Goal: Transaction & Acquisition: Purchase product/service

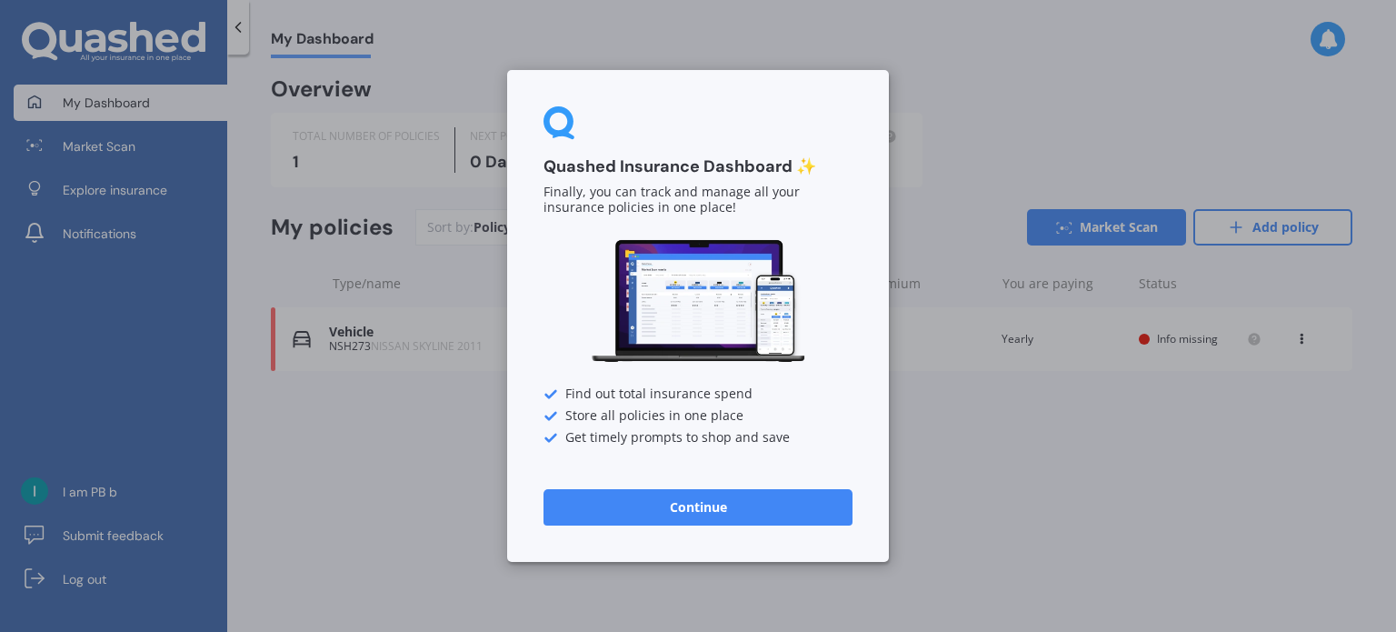
click at [662, 511] on button "Continue" at bounding box center [697, 507] width 309 height 36
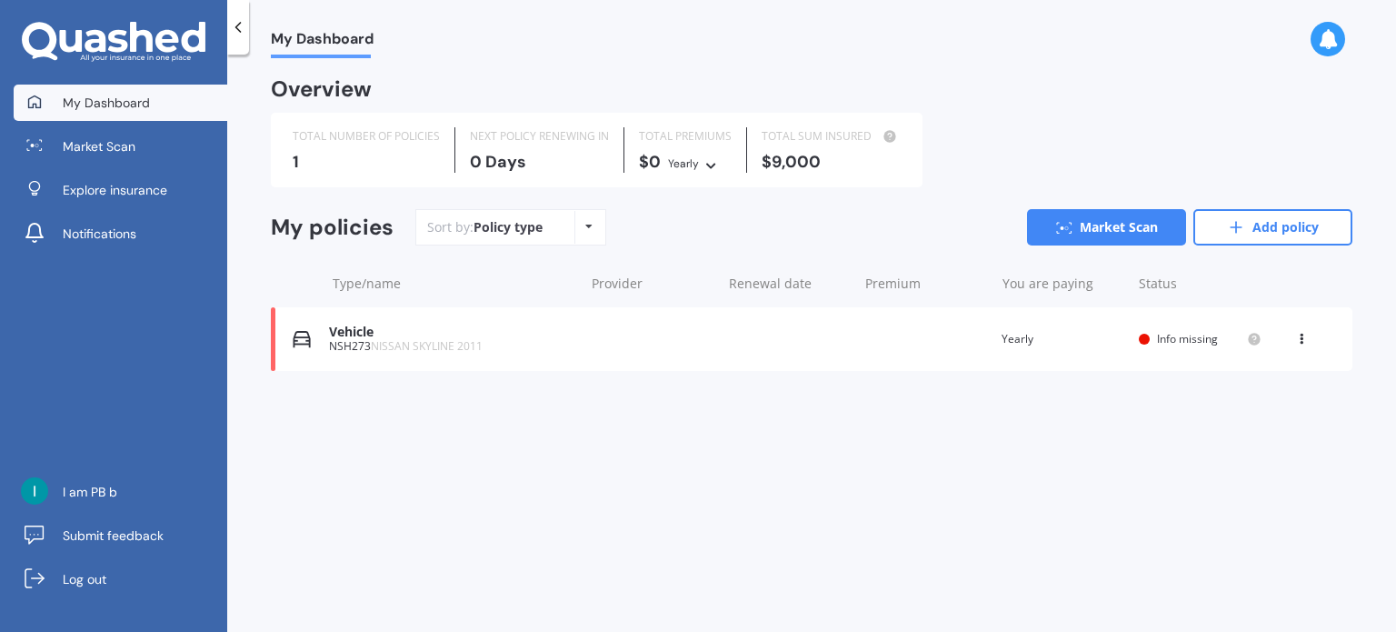
click at [469, 354] on div "Vehicle NSH273 NISSAN SKYLINE 2011 Renewal date Premium You are paying Yearly S…" at bounding box center [811, 339] width 1081 height 64
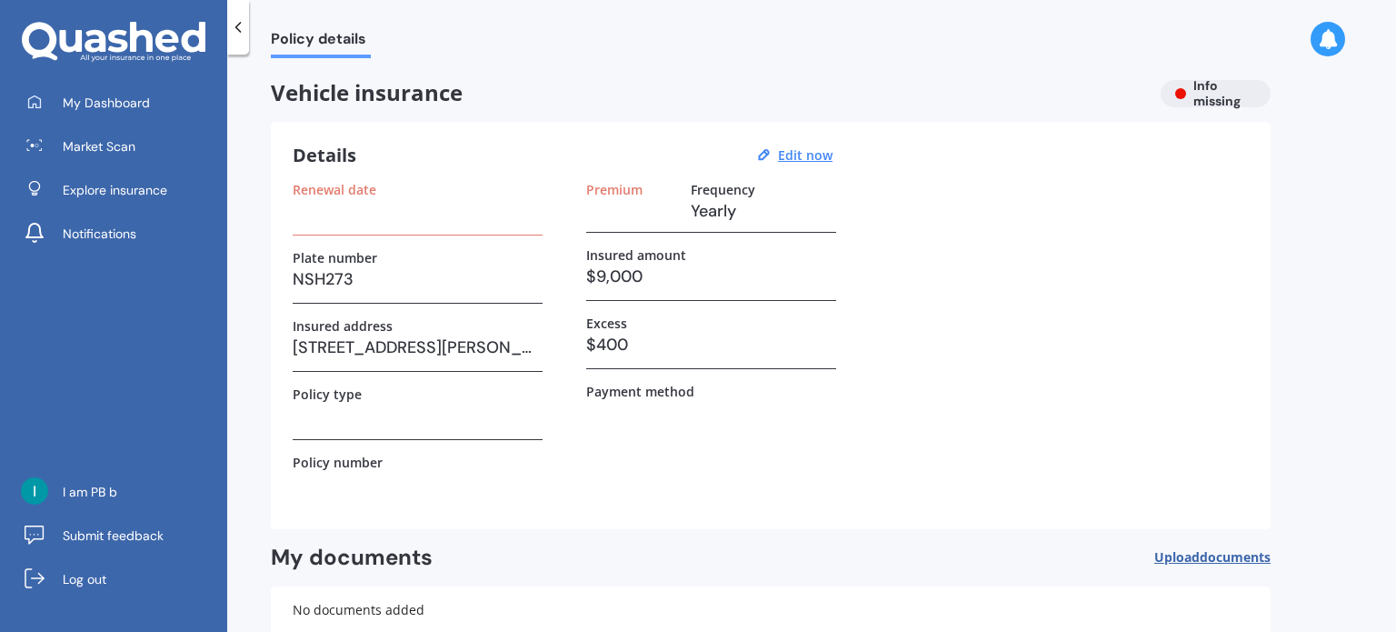
click at [640, 254] on label "Insured amount" at bounding box center [636, 254] width 100 height 15
click at [651, 266] on h3 "$9,000" at bounding box center [711, 276] width 250 height 27
click at [652, 268] on h3 "$9,000" at bounding box center [711, 276] width 250 height 27
click at [651, 271] on h3 "$9,000" at bounding box center [711, 276] width 250 height 27
click at [635, 272] on h3 "$9,000" at bounding box center [711, 276] width 250 height 27
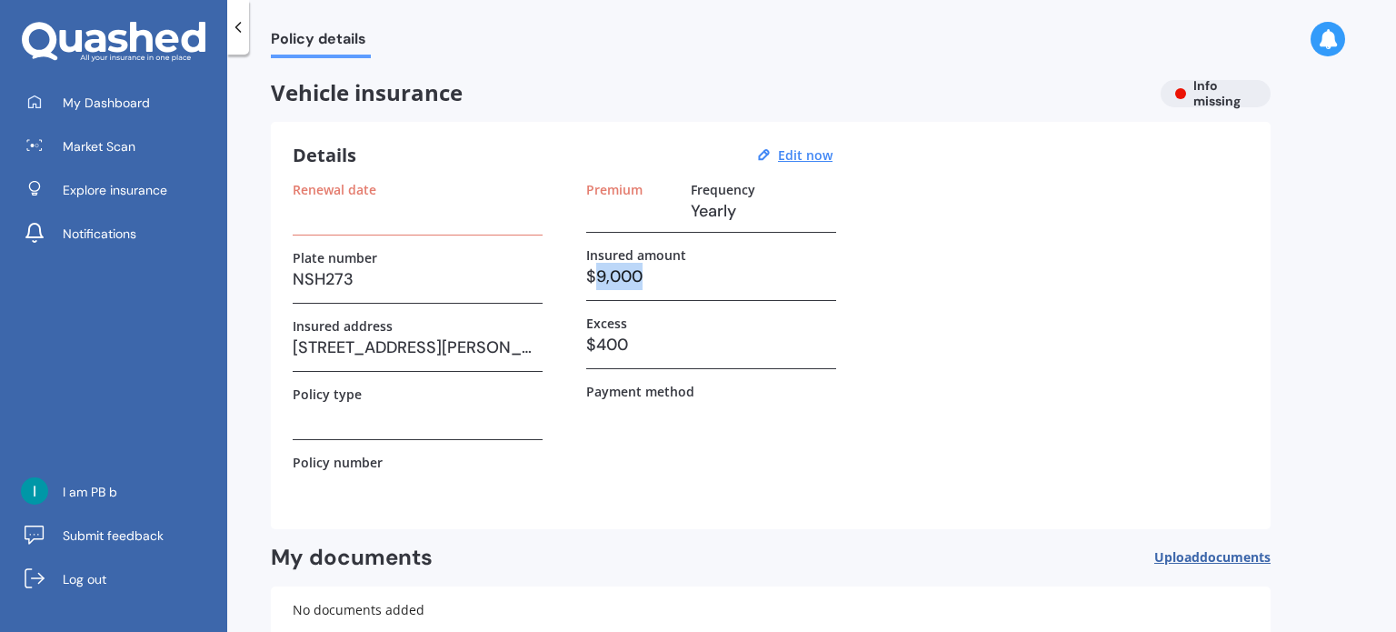
click at [635, 272] on h3 "$9,000" at bounding box center [711, 276] width 250 height 27
click at [812, 155] on u "Edit now" at bounding box center [805, 154] width 55 height 17
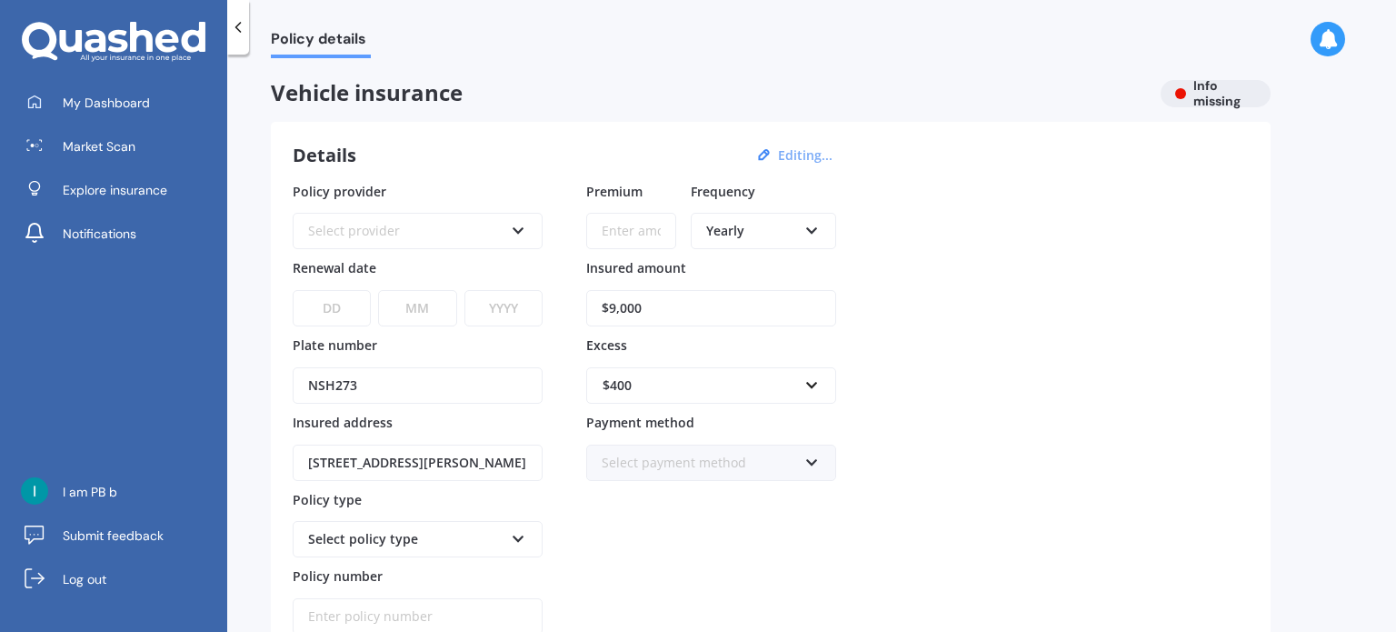
drag, startPoint x: 654, startPoint y: 301, endPoint x: 591, endPoint y: 306, distance: 63.8
click at [593, 306] on input "$9,000" at bounding box center [711, 308] width 250 height 36
type input "$8,000"
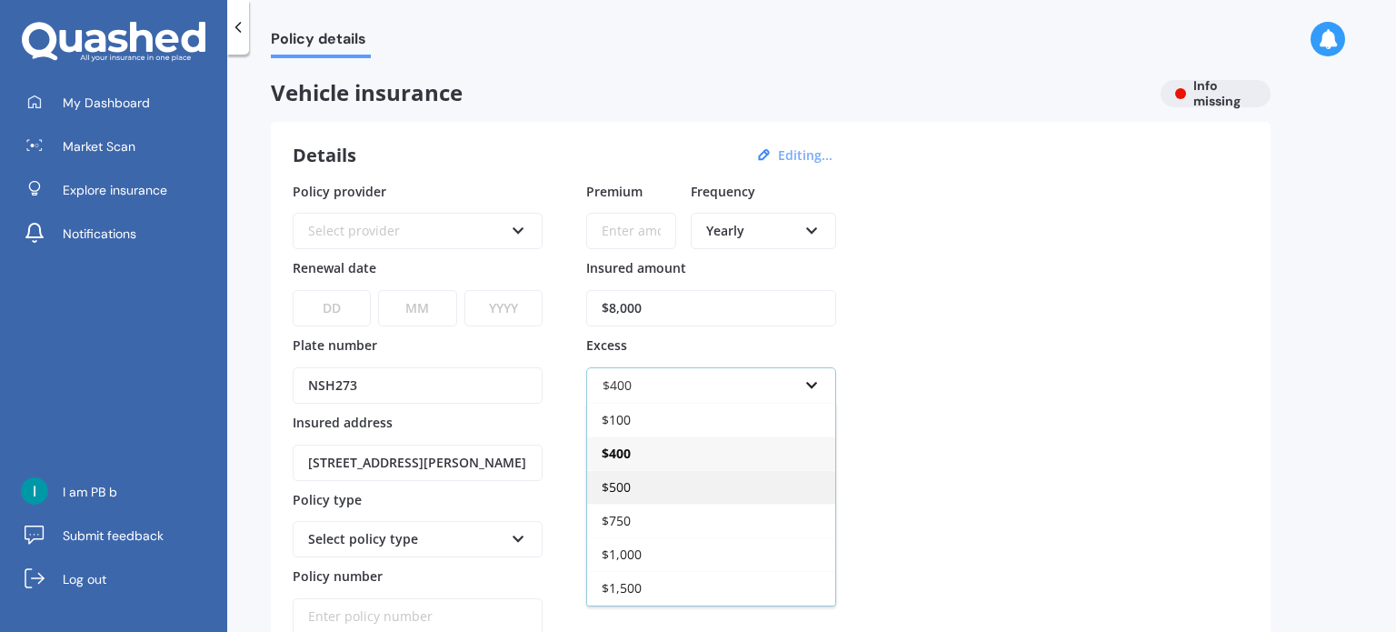
click at [649, 485] on div "$500" at bounding box center [711, 487] width 248 height 34
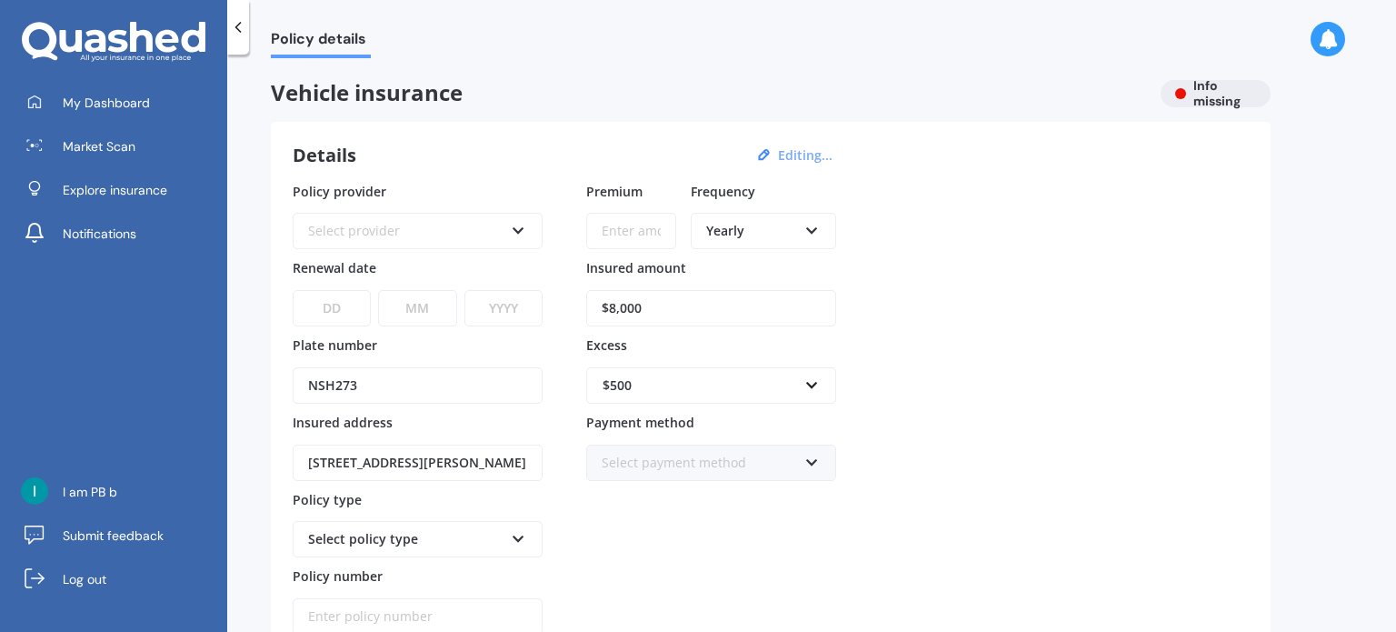
click at [985, 366] on div "Policy provider Select provider AA AMI AMP ANZ ASB [PERSON_NAME] Ando Assurant …" at bounding box center [771, 408] width 956 height 453
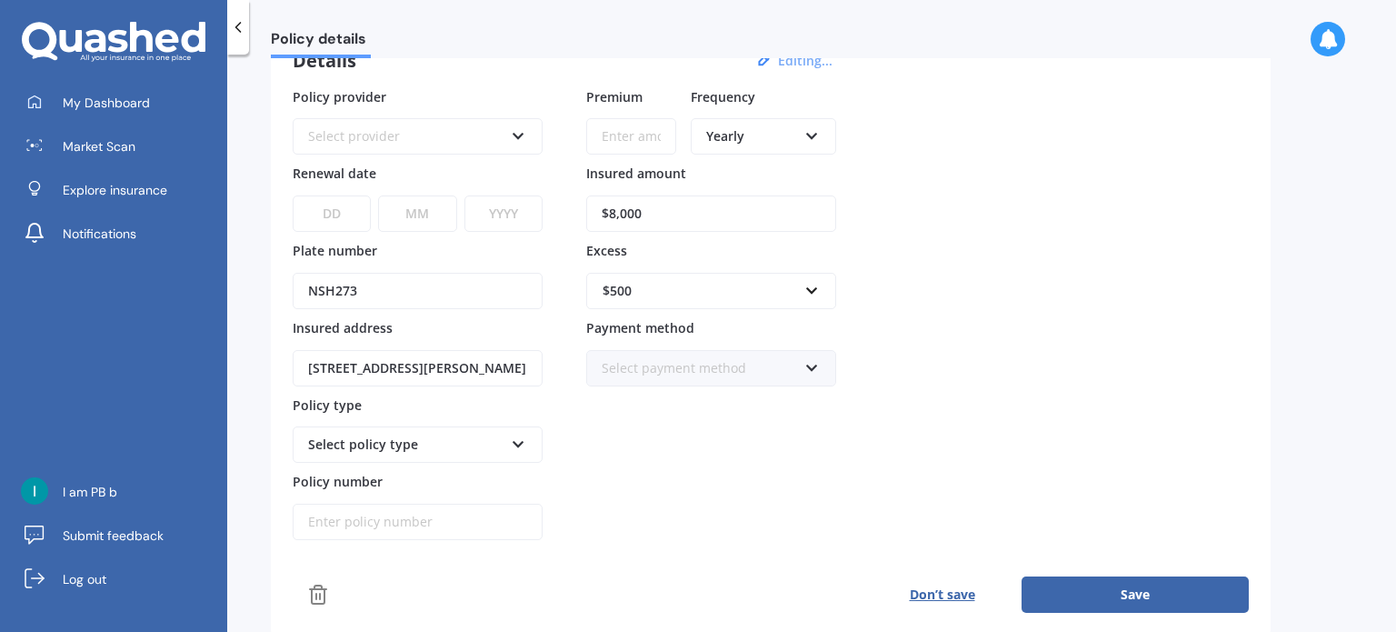
scroll to position [182, 0]
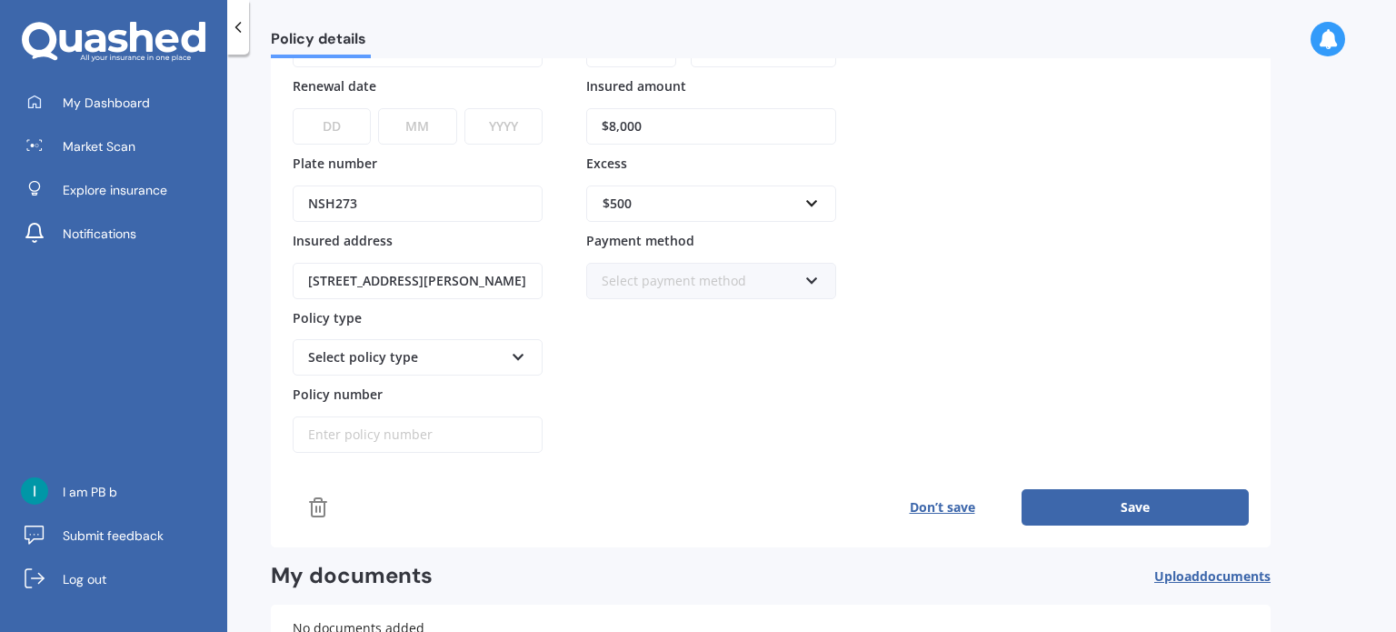
click at [451, 341] on div "Select policy type" at bounding box center [418, 357] width 250 height 36
click at [483, 355] on div "Select policy type" at bounding box center [405, 357] width 195 height 20
click at [517, 356] on icon at bounding box center [518, 353] width 15 height 13
click at [719, 266] on div "Select payment method Direct debit - bank account Direct debit - credit/debit c…" at bounding box center [711, 281] width 250 height 36
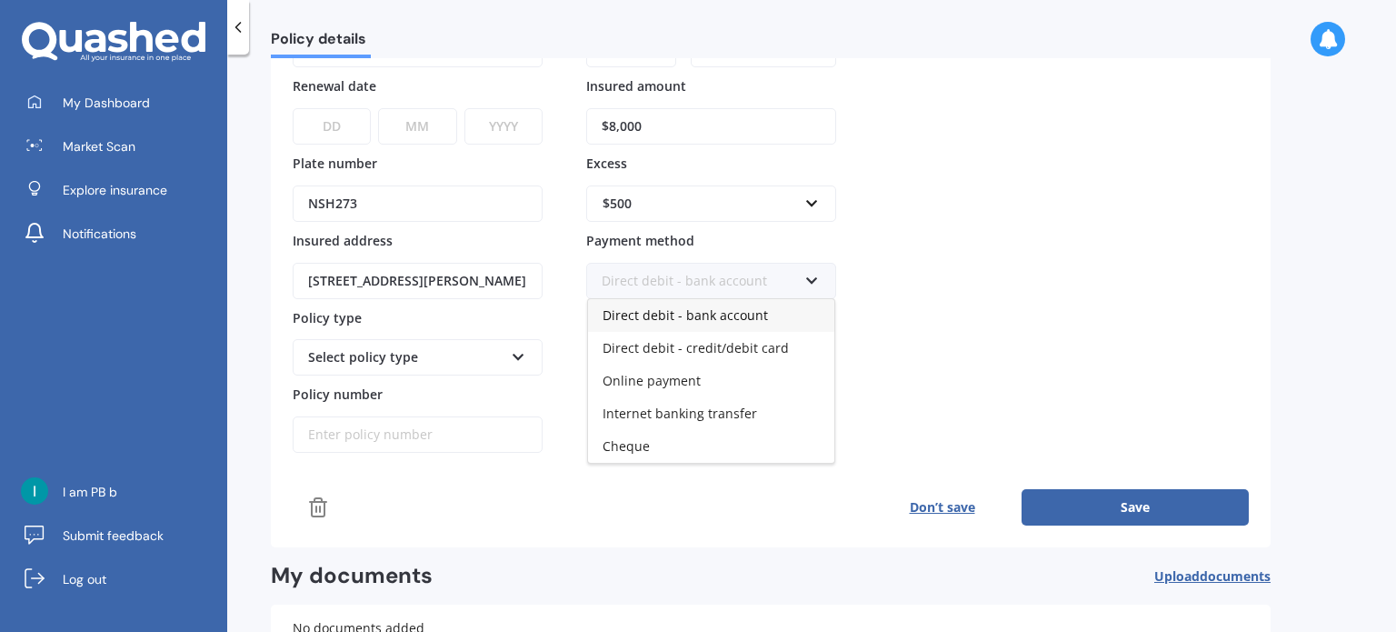
click at [706, 314] on span "Direct debit - bank account" at bounding box center [685, 314] width 165 height 17
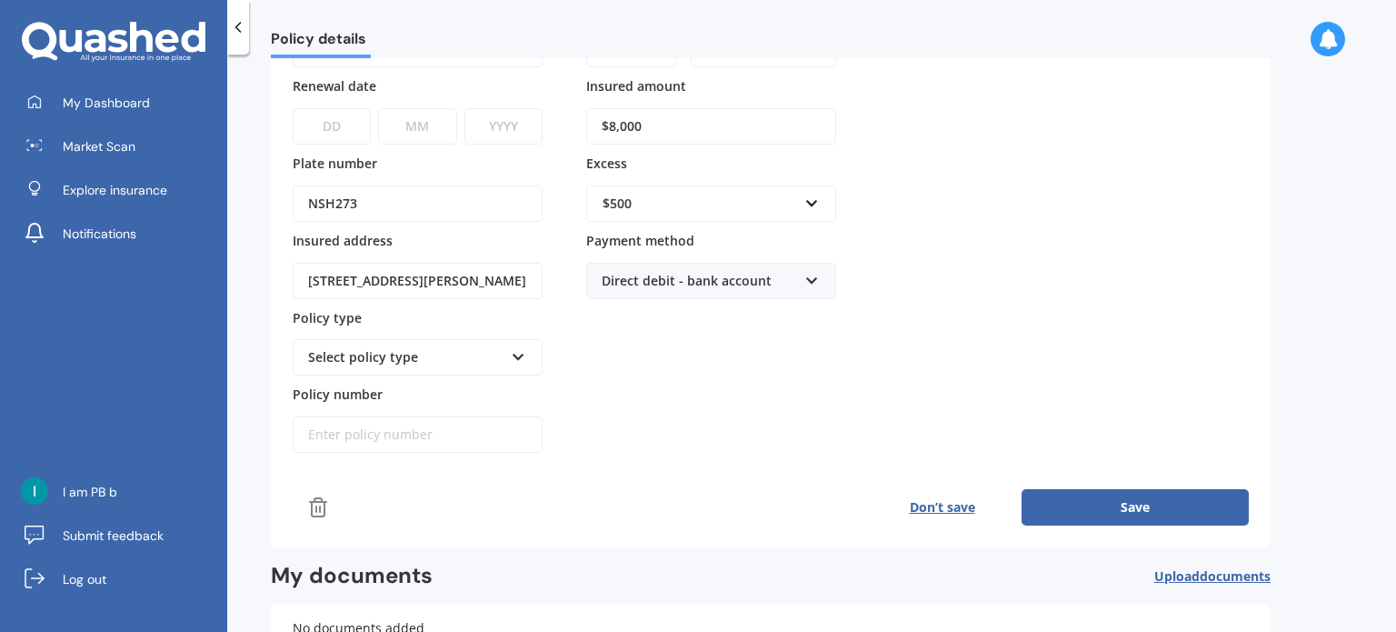
click at [342, 119] on select "DD 01 02 03 04 05 06 07 08 09 10 11 12 13 14 15 16 17 18 19 20 21 22 23 24 25 2…" at bounding box center [332, 126] width 78 height 36
click at [1106, 489] on button "Save" at bounding box center [1134, 507] width 227 height 36
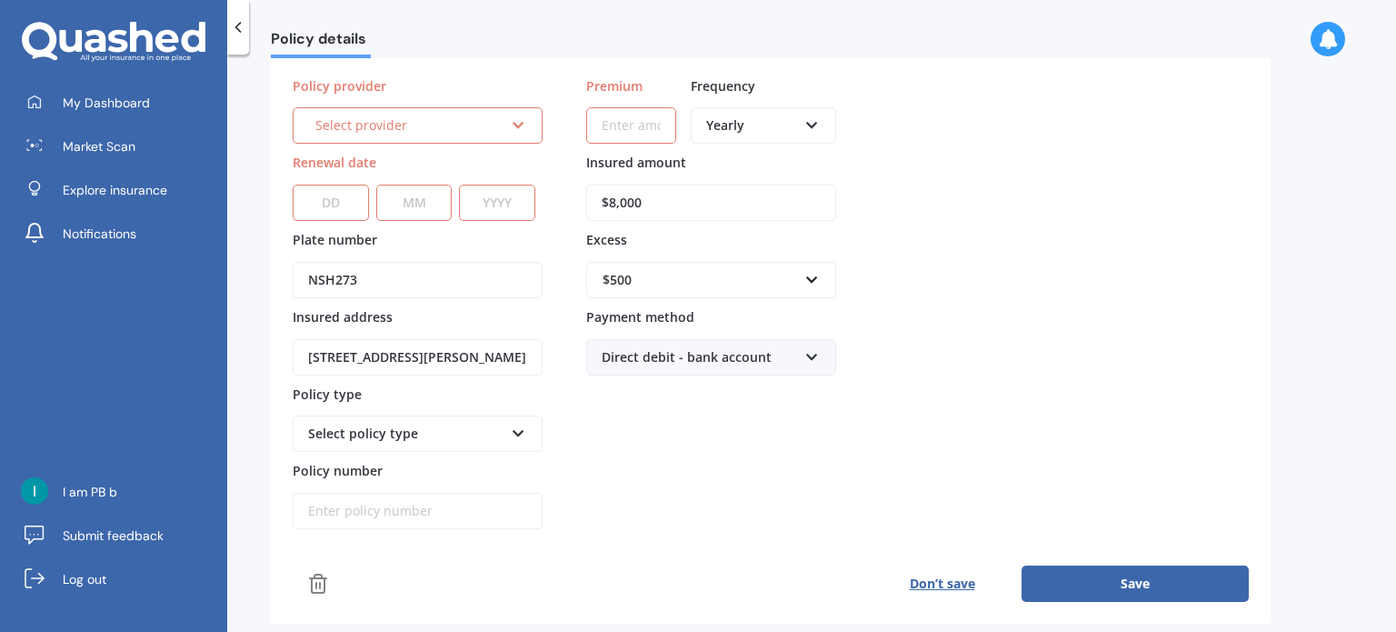
scroll to position [64, 0]
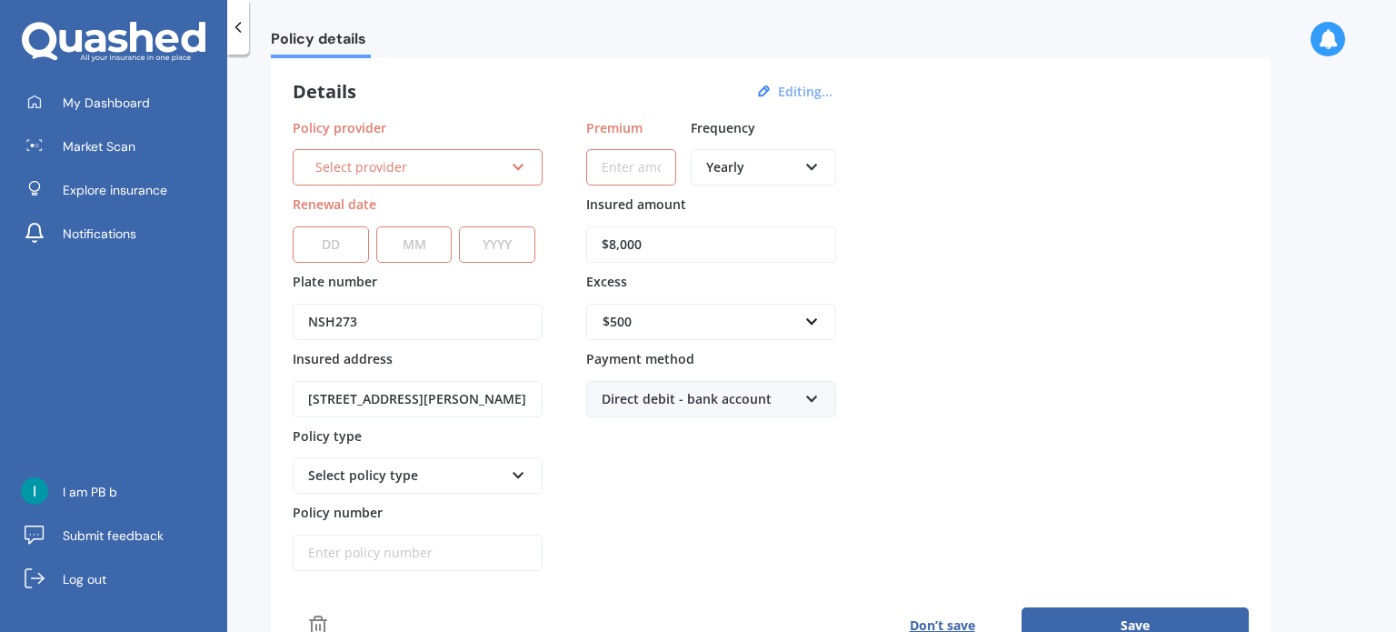
click at [648, 168] on input "Premium" at bounding box center [631, 167] width 90 height 36
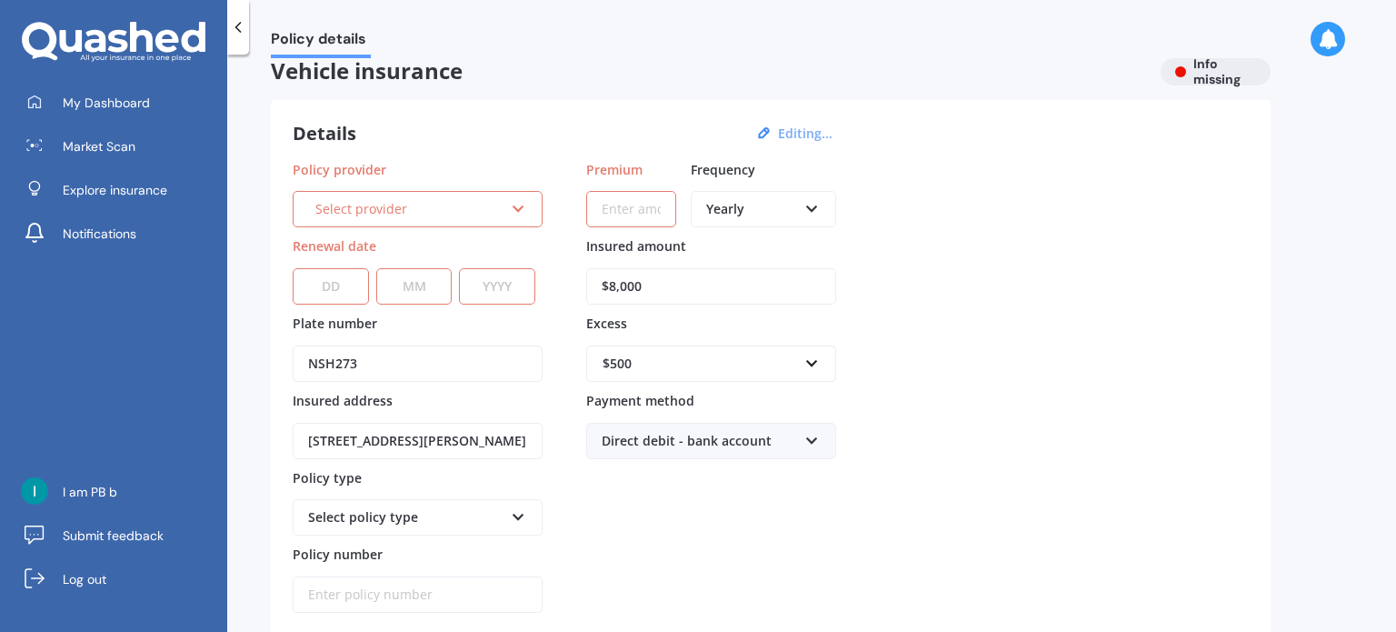
scroll to position [0, 0]
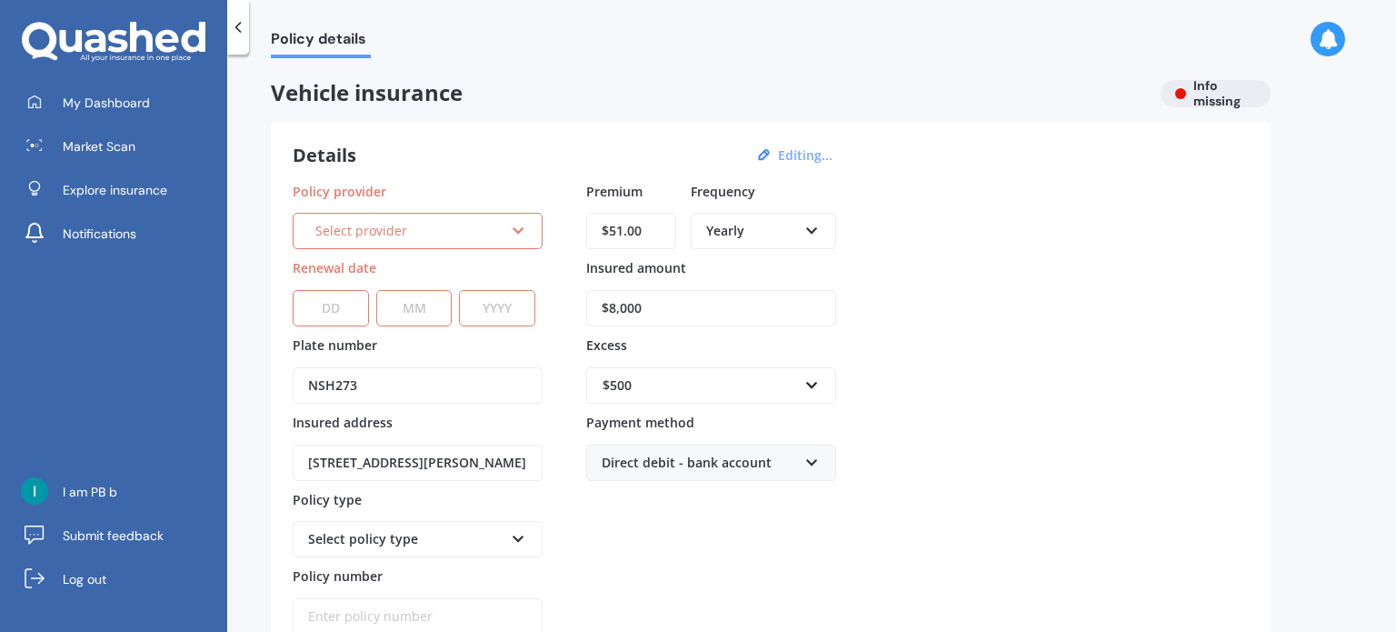
type input "$51.00"
click at [758, 392] on span "Fortnightly" at bounding box center [739, 395] width 65 height 17
click at [361, 312] on select "DD 01 02 03 04 05 06 07 08 09 10 11 12 13 14 15 16 17 18 19 20 21 22 23 24 25 2…" at bounding box center [331, 308] width 76 height 36
click at [293, 290] on select "DD 01 02 03 04 05 06 07 08 09 10 11 12 13 14 15 16 17 18 19 20 21 22 23 24 25 2…" at bounding box center [331, 308] width 76 height 36
click at [335, 243] on div "Select provider AA AMI AMP ANZ ASB Aioi Nissay Dowa Ando Assurant Autosure BNZ …" at bounding box center [418, 231] width 250 height 36
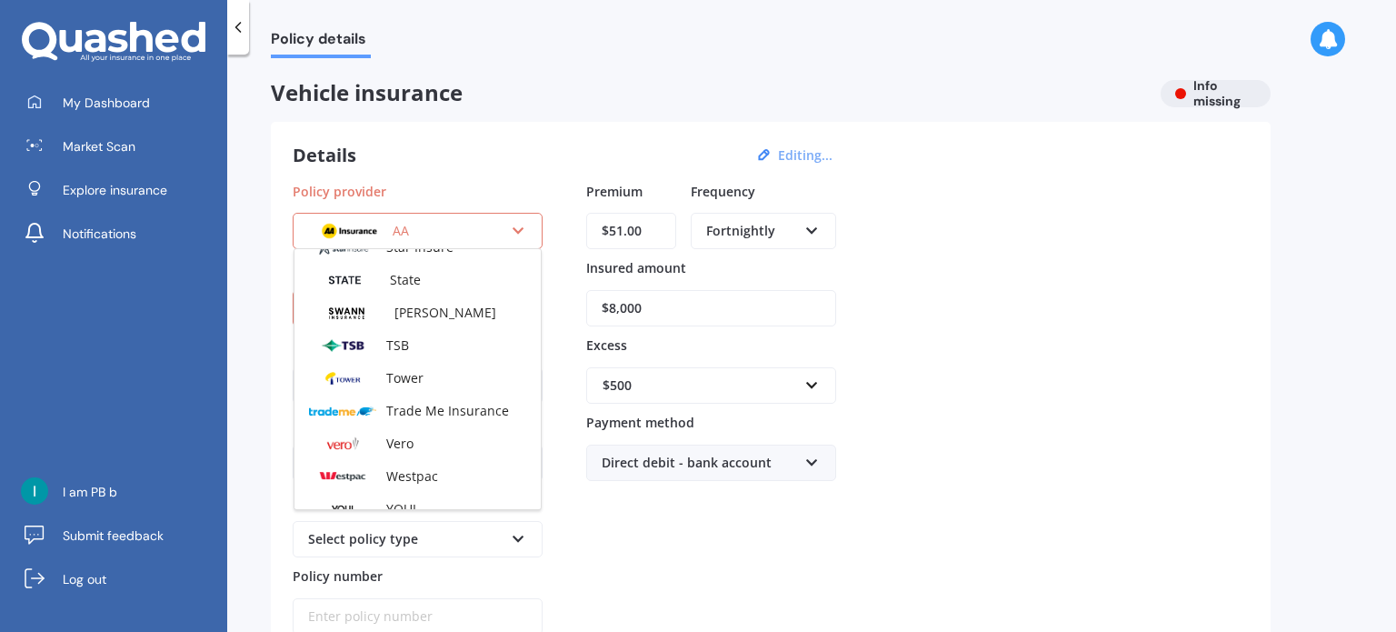
scroll to position [786, 0]
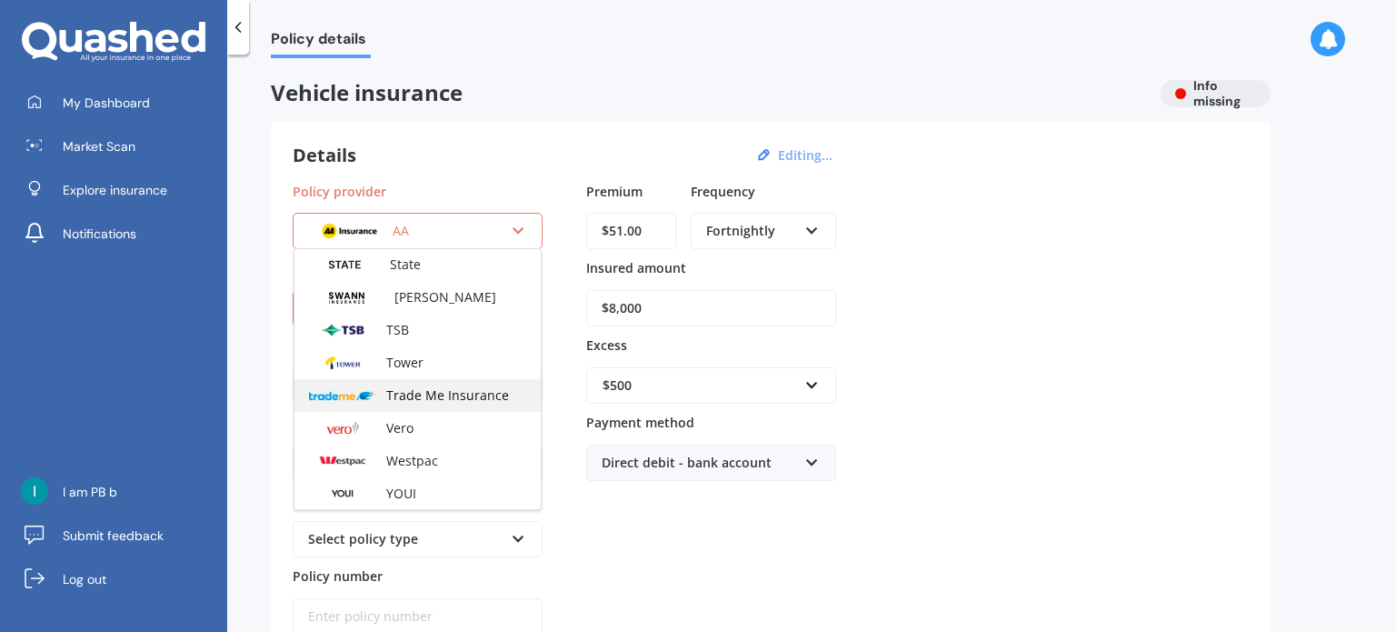
click at [432, 405] on div "Trade Me Insurance" at bounding box center [417, 395] width 246 height 33
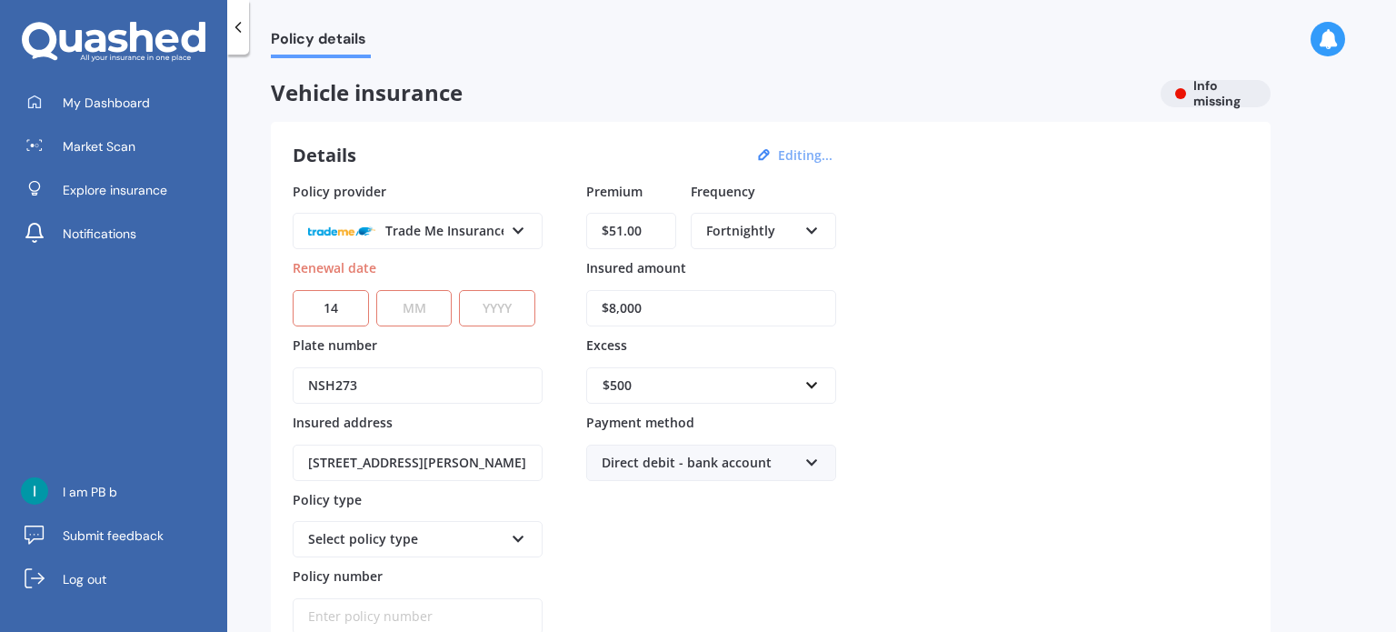
click at [353, 304] on select "DD 01 02 03 04 05 06 07 08 09 10 11 12 13 14 15 16 17 18 19 20 21 22 23 24 25 2…" at bounding box center [331, 308] width 76 height 36
select select "22"
click at [293, 290] on select "DD 01 02 03 04 05 06 07 08 09 10 11 12 13 14 15 16 17 18 19 20 21 22 23 24 25 2…" at bounding box center [331, 308] width 76 height 36
click at [338, 308] on select "DD 01 02 03 04 05 06 07 08 09 10 11 12 13 14 15 16 17 18 19 20 21 22 23 24 25 2…" at bounding box center [331, 308] width 76 height 36
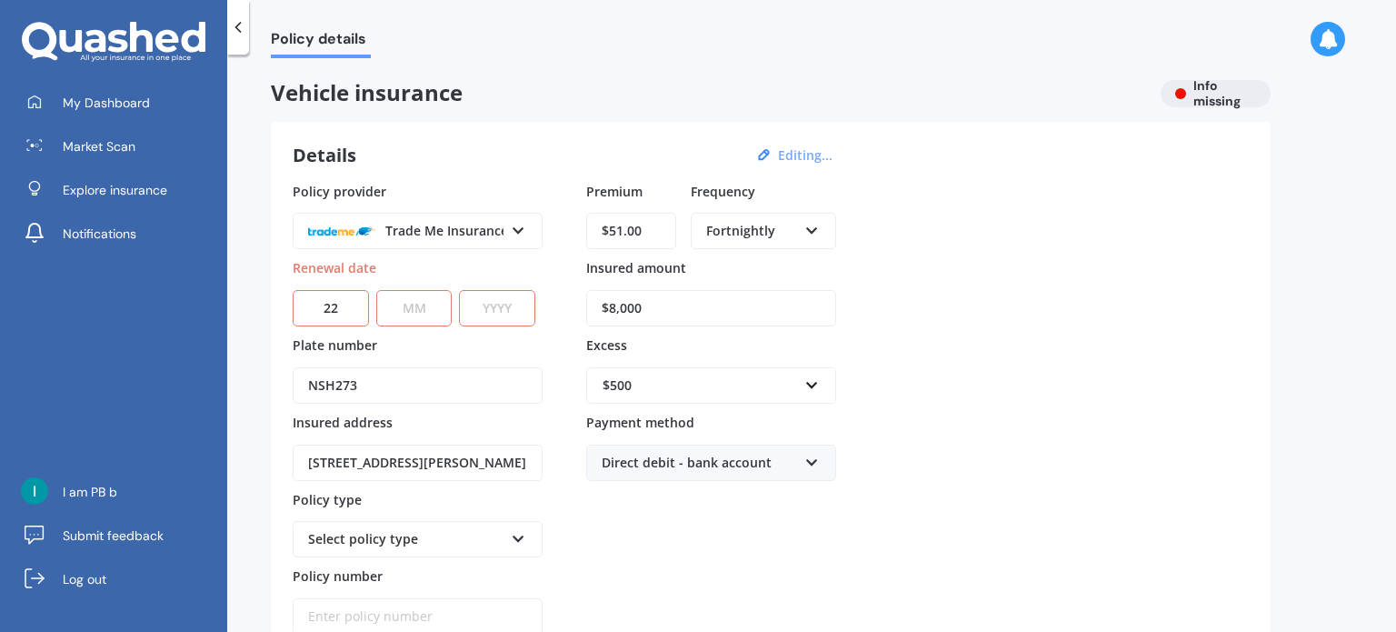
click at [404, 310] on select "MM 01 02 03 04 05 06 07 08 09 10 11 12" at bounding box center [414, 308] width 76 height 36
select select "10"
click at [376, 290] on select "MM 01 02 03 04 05 06 07 08 09 10 11 12" at bounding box center [414, 308] width 76 height 36
click at [509, 323] on select "YYYY 2027 2026 2025 2024 2023 2022 2021 2020 2019 2018 2017 2016 2015 2014 2013…" at bounding box center [497, 308] width 76 height 36
select select "2025"
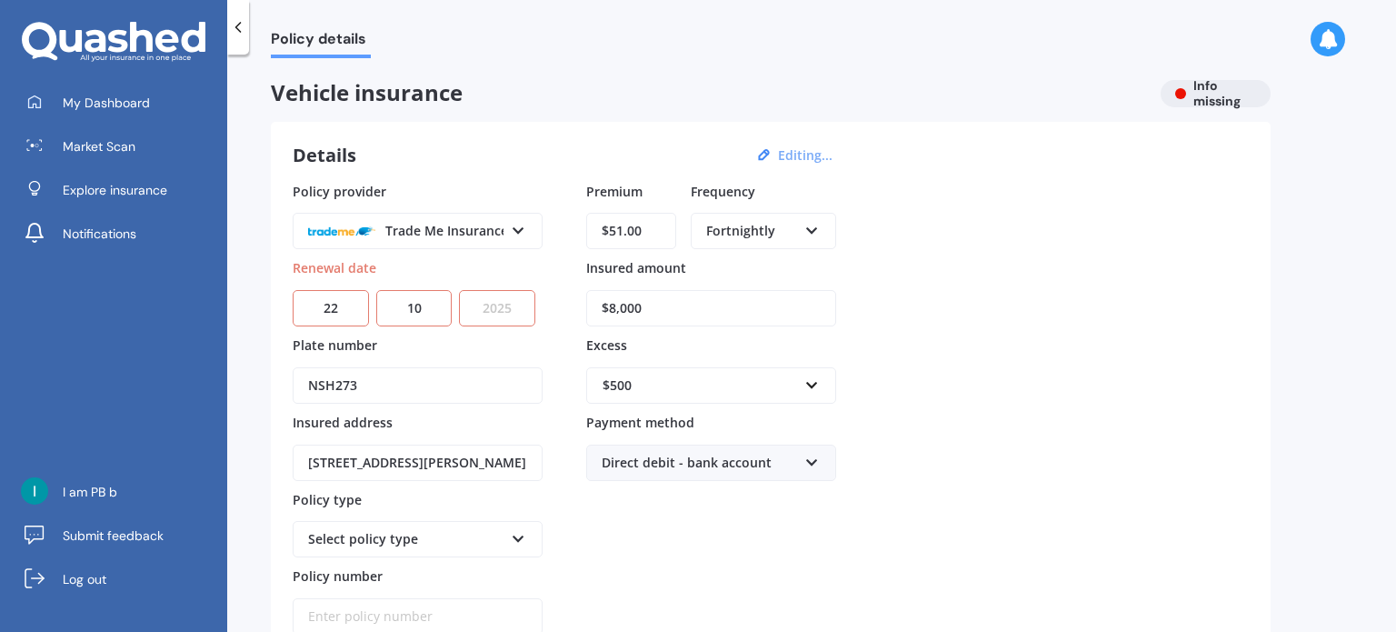
click at [463, 290] on select "YYYY 2027 2026 2025 2024 2023 2022 2021 2020 2019 2018 2017 2016 2015 2014 2013…" at bounding box center [497, 308] width 76 height 36
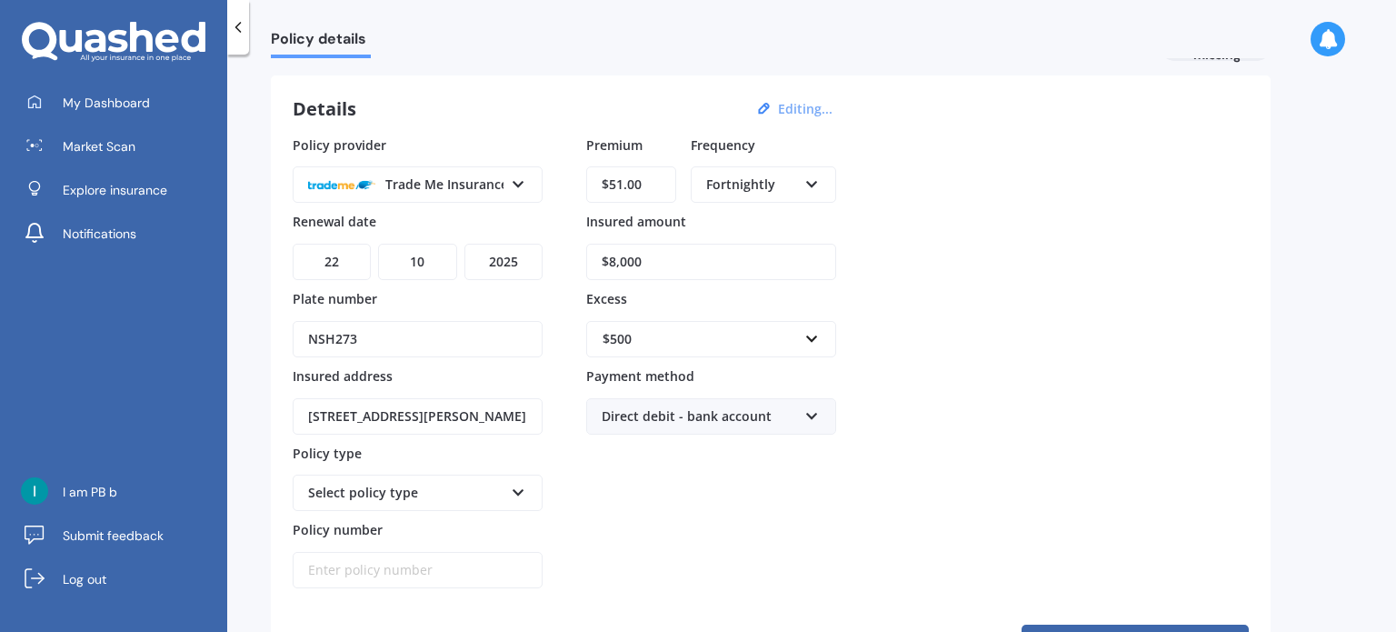
scroll to position [273, 0]
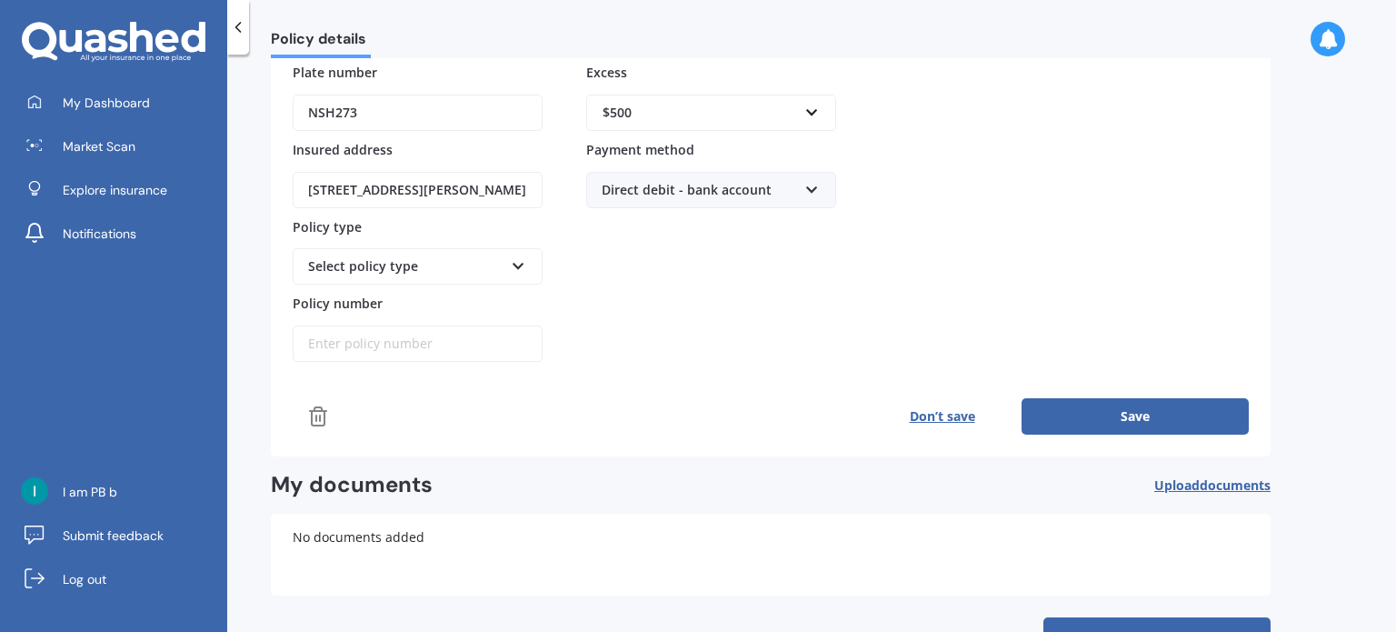
click at [1075, 420] on button "Save" at bounding box center [1134, 416] width 227 height 36
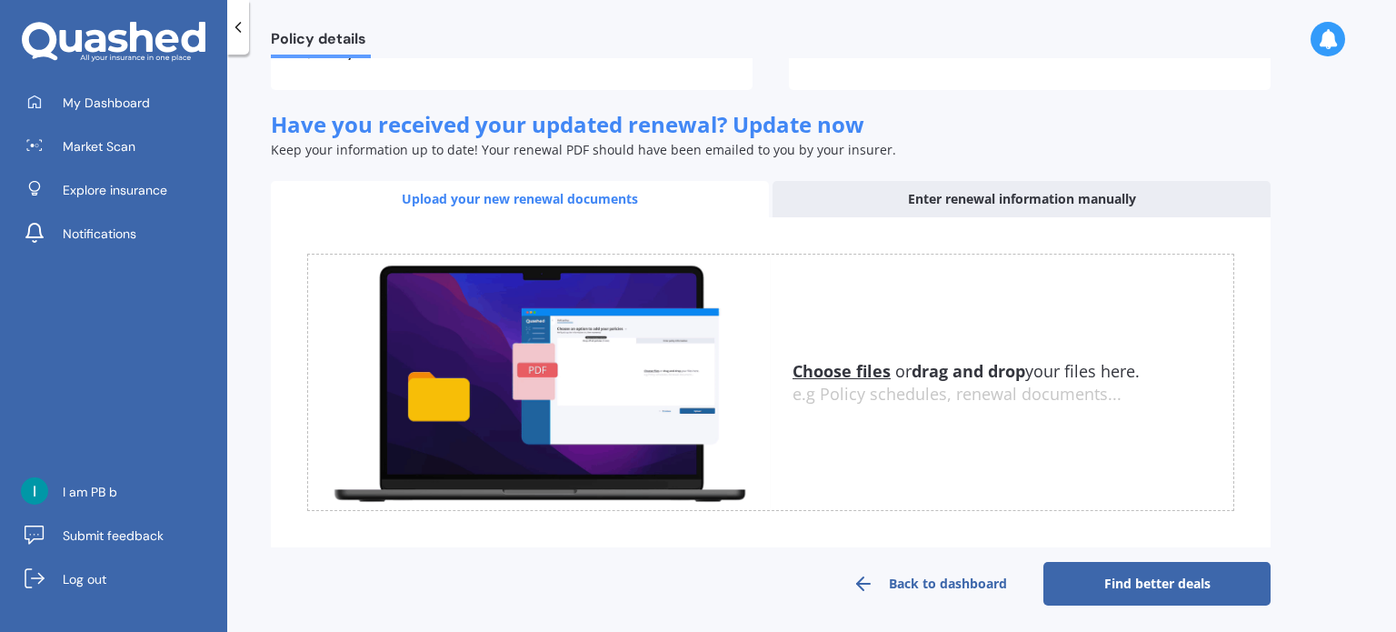
scroll to position [583, 0]
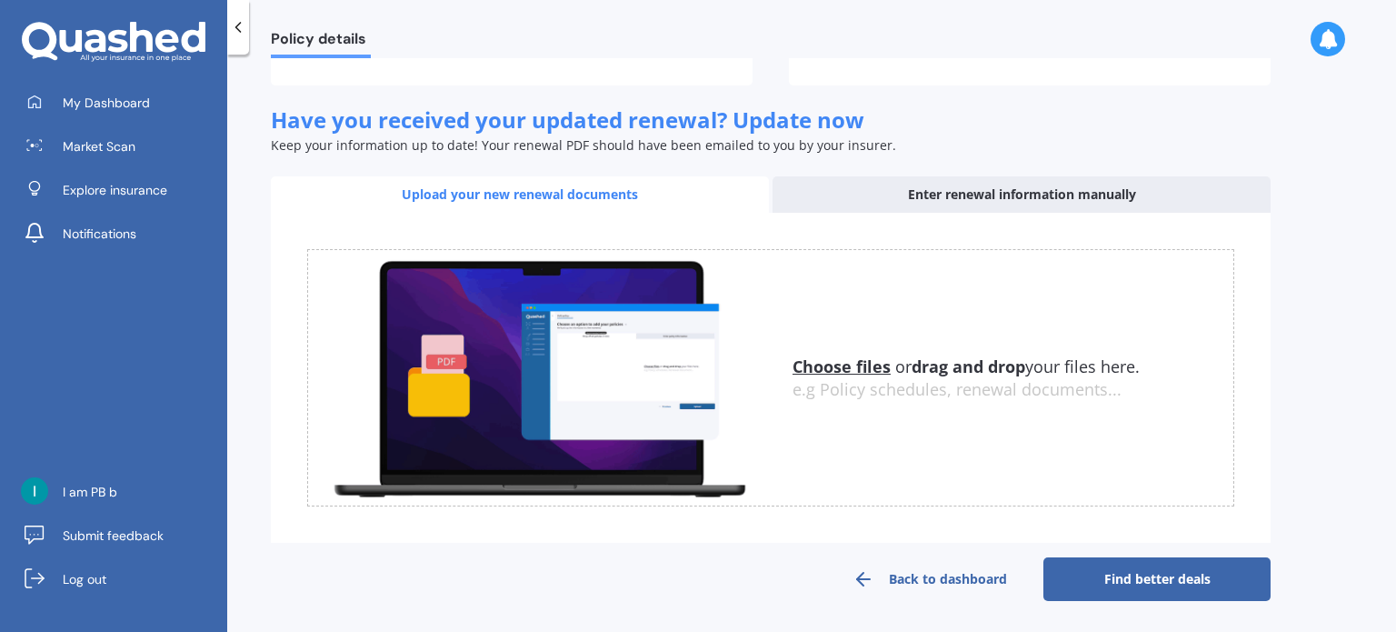
click at [1178, 560] on link "Find better deals" at bounding box center [1156, 579] width 227 height 44
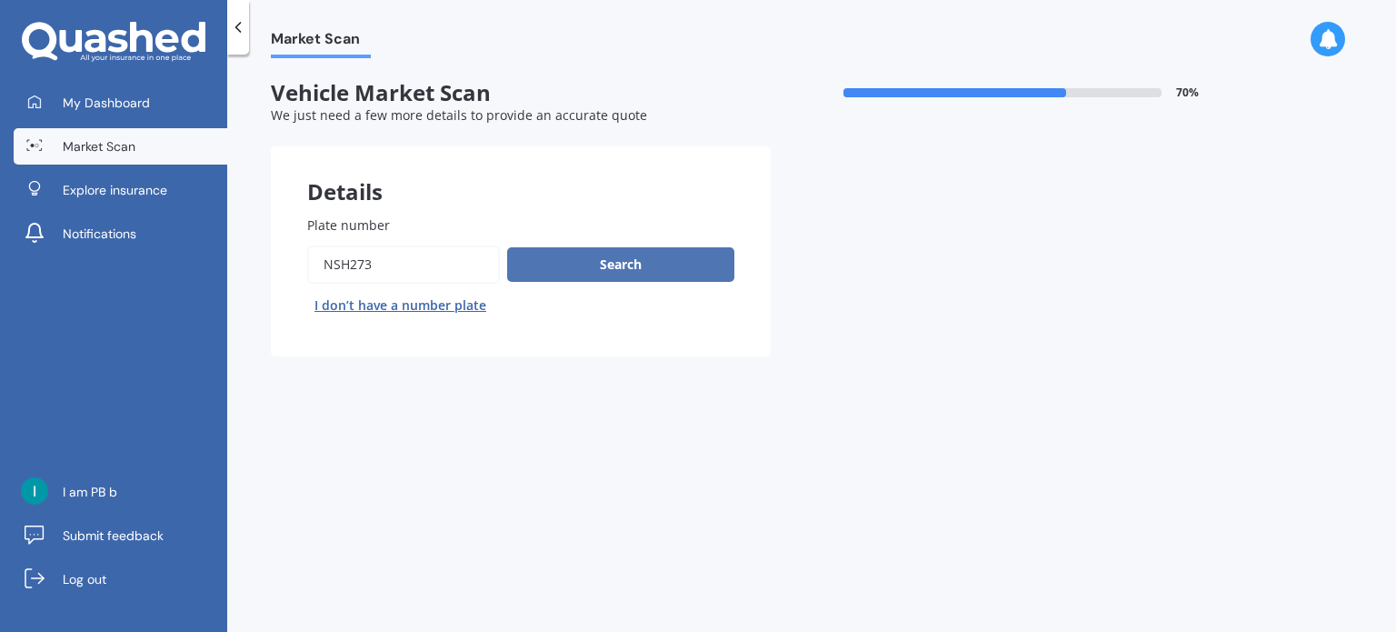
click at [643, 274] on button "Search" at bounding box center [620, 264] width 227 height 35
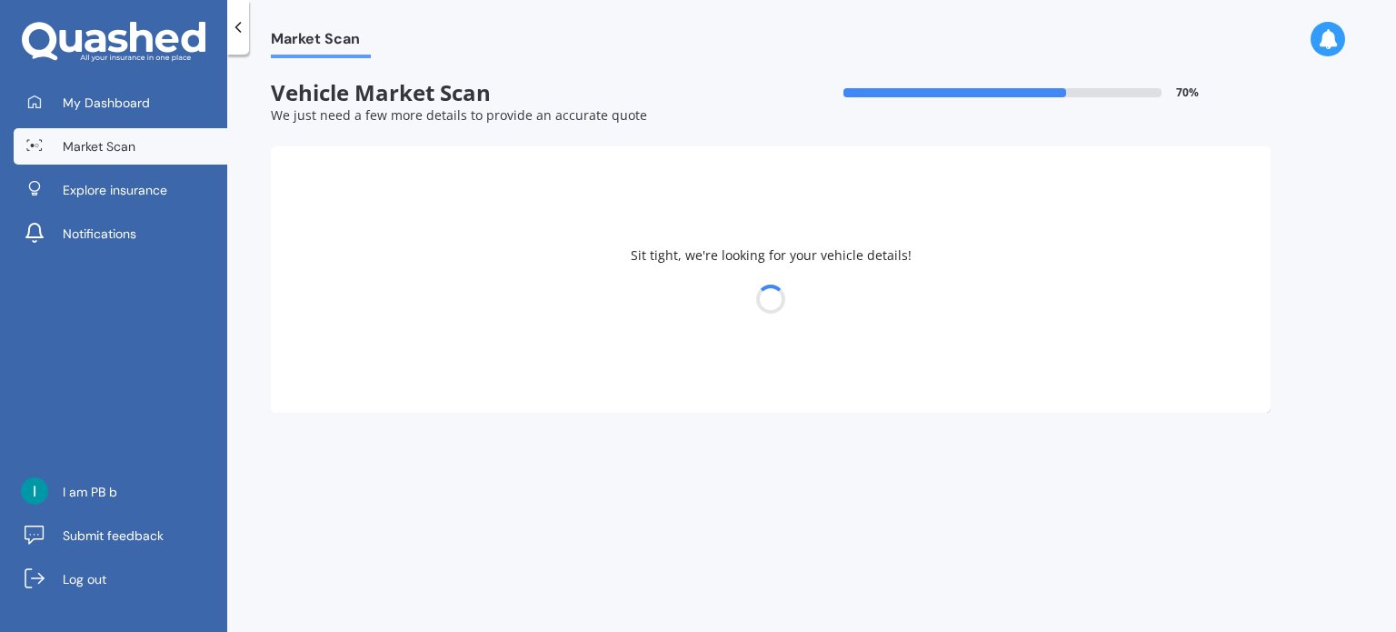
select select "NISSAN"
select select "SKYLINE"
select select "24"
select select "08"
select select "1990"
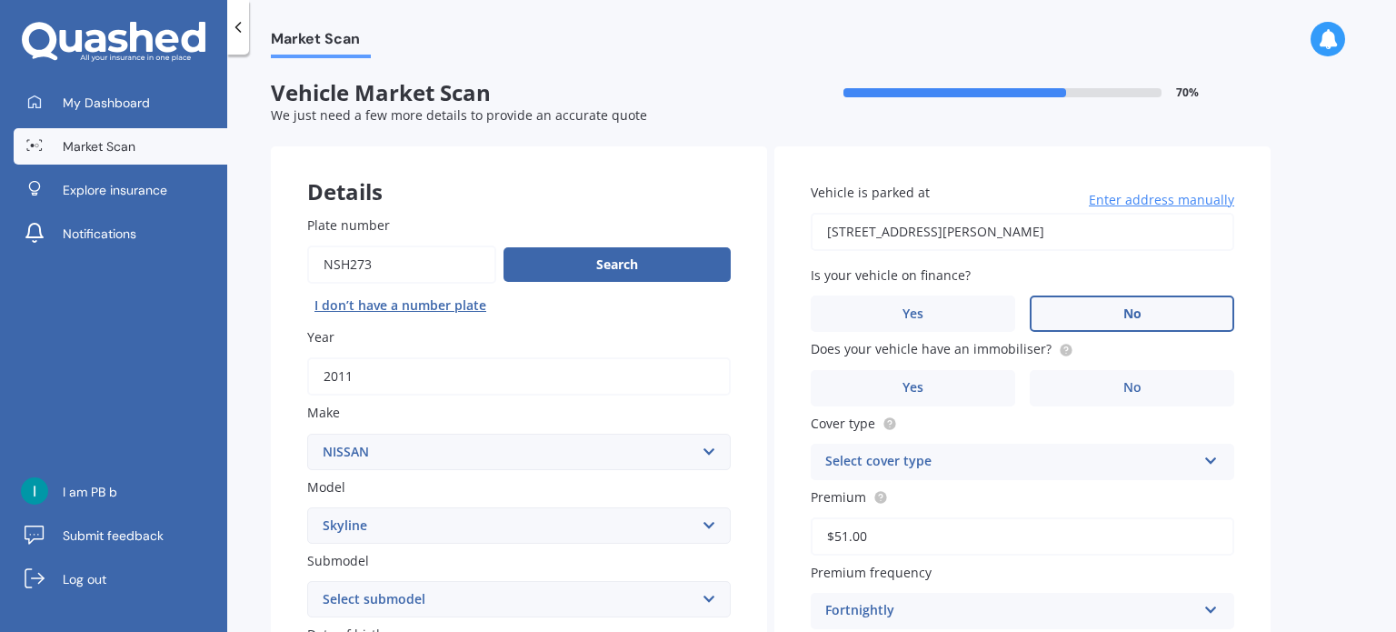
click at [1134, 317] on span "No" at bounding box center [1132, 313] width 18 height 15
click at [0, 0] on input "No" at bounding box center [0, 0] width 0 height 0
click at [1100, 386] on label "No" at bounding box center [1132, 388] width 204 height 36
click at [0, 0] on input "No" at bounding box center [0, 0] width 0 height 0
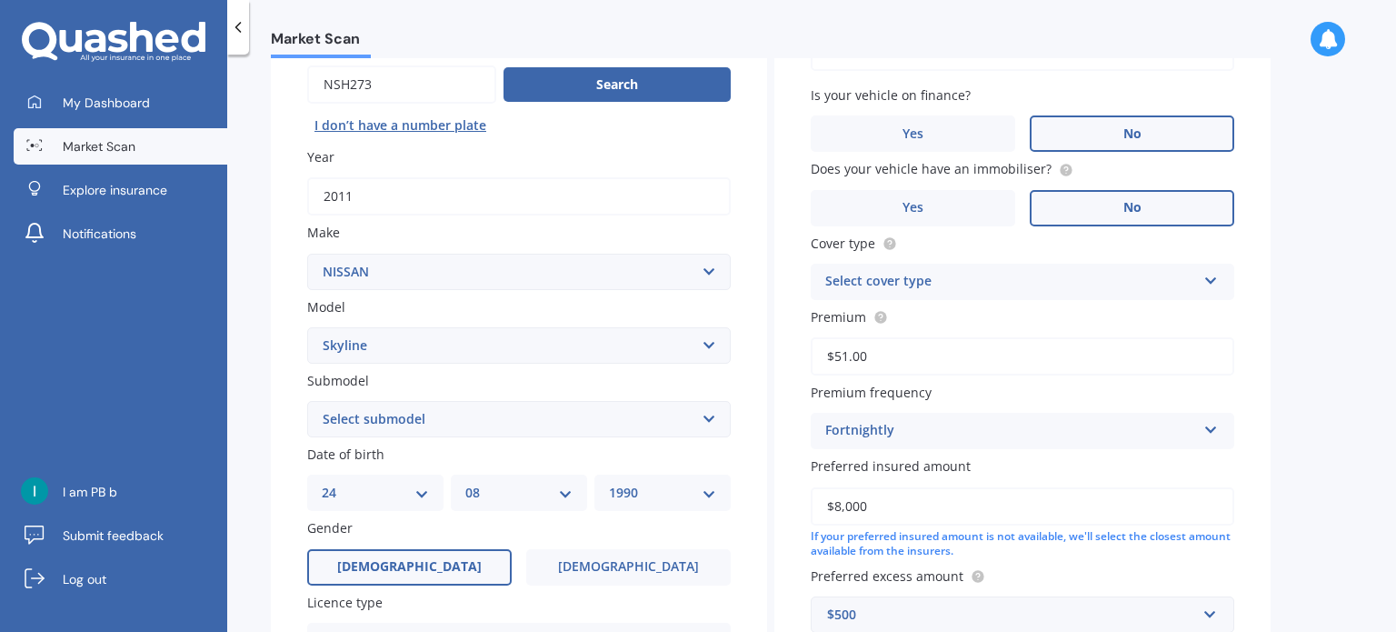
scroll to position [182, 0]
click at [1065, 282] on div "Select cover type" at bounding box center [1010, 280] width 371 height 22
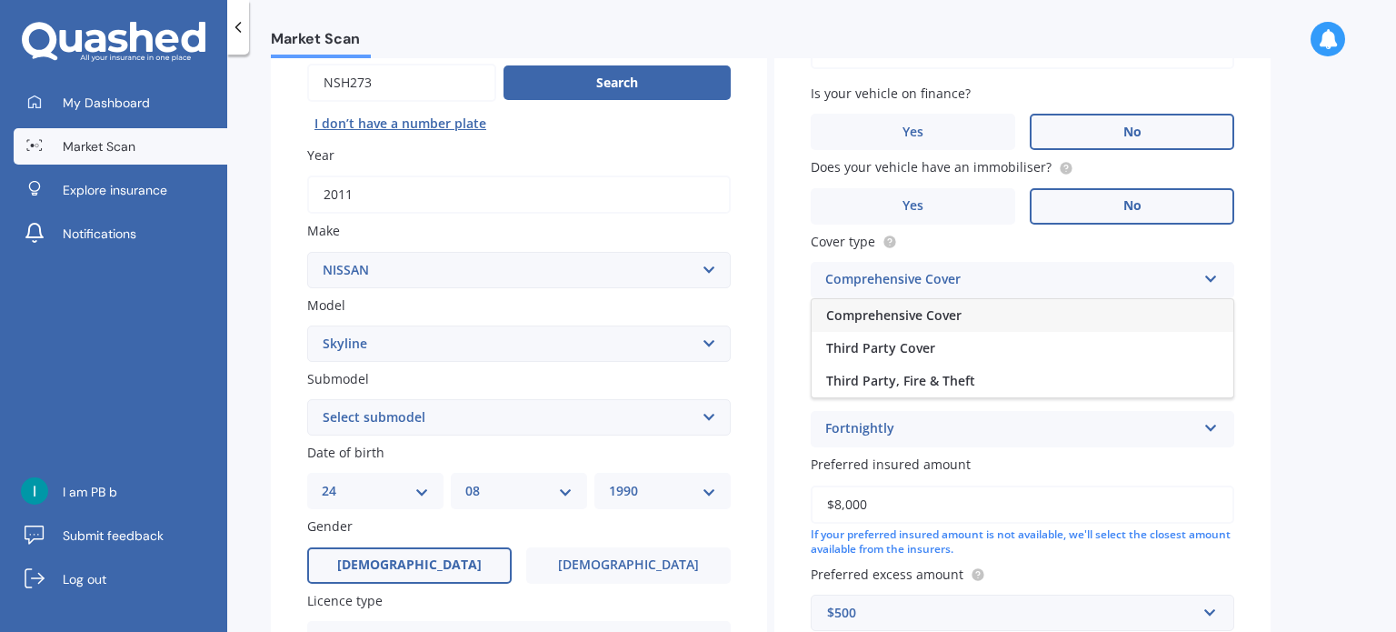
click at [1036, 320] on div "Comprehensive Cover" at bounding box center [1023, 315] width 422 height 33
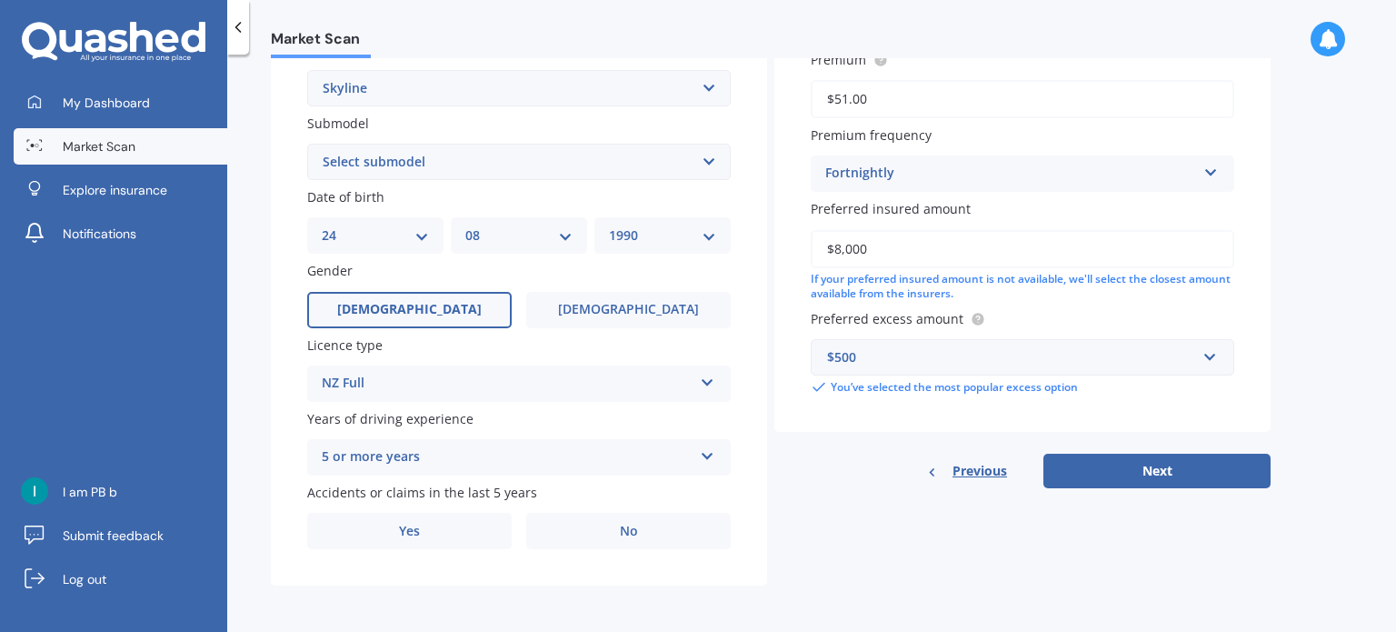
scroll to position [438, 0]
click at [1111, 468] on button "Next" at bounding box center [1156, 470] width 227 height 35
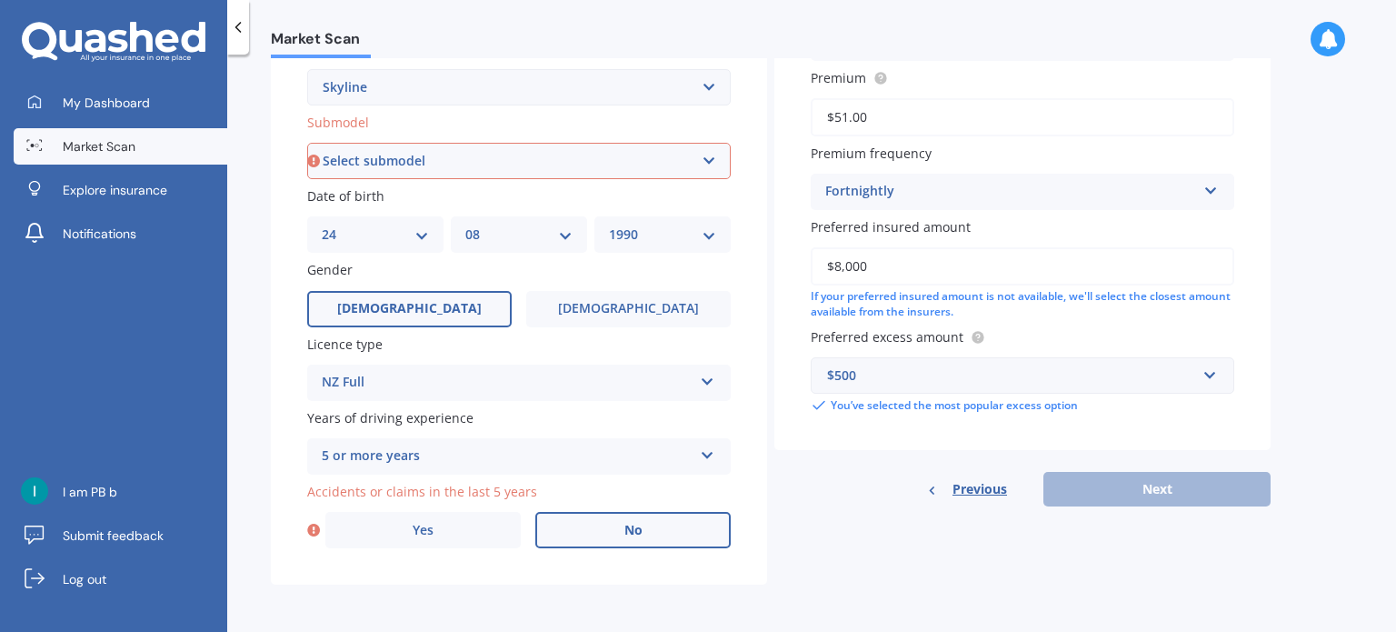
click at [596, 533] on label "No" at bounding box center [632, 530] width 195 height 36
click at [0, 0] on input "No" at bounding box center [0, 0] width 0 height 0
click at [533, 175] on select "Select submodel (All other non turbo) 200 GT 250GT 300GT 350GT 350GT Hybrid 370…" at bounding box center [518, 161] width 423 height 36
select select "250GT"
click at [307, 143] on select "Select submodel (All other non turbo) 200 GT 250GT 300GT 350GT 350GT Hybrid 370…" at bounding box center [518, 161] width 423 height 36
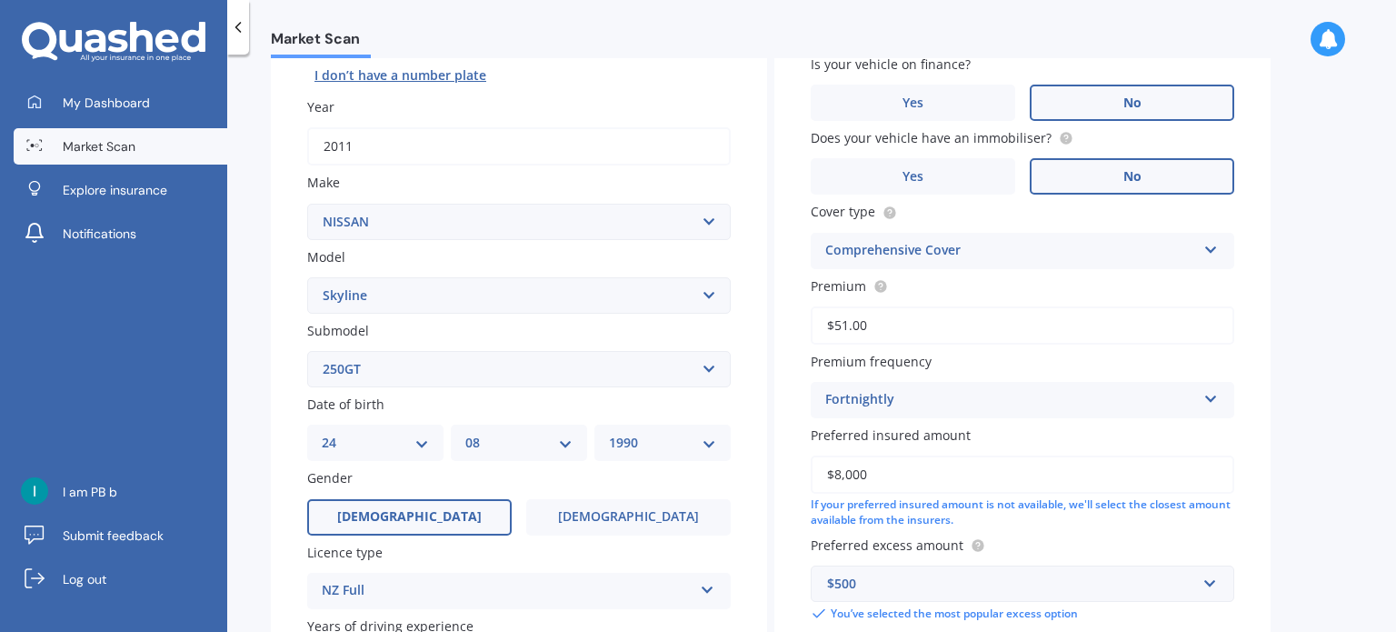
scroll to position [124, 0]
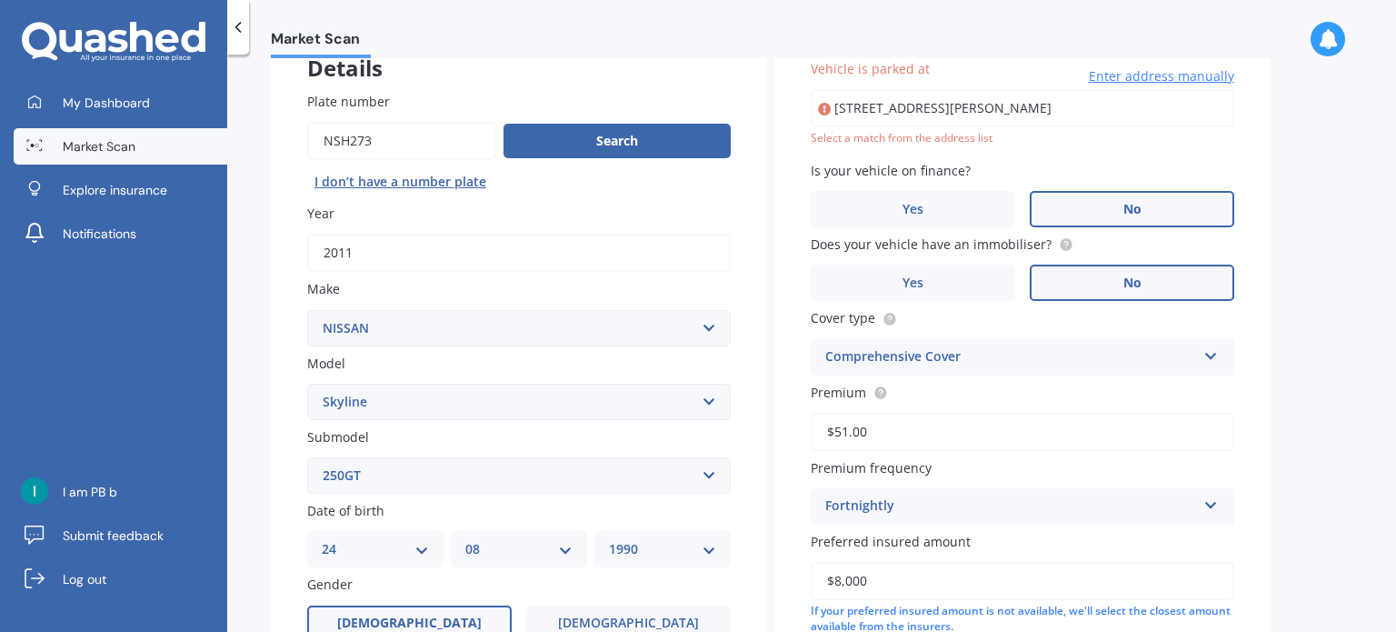
type input "[STREET_ADDRESS][PERSON_NAME]"
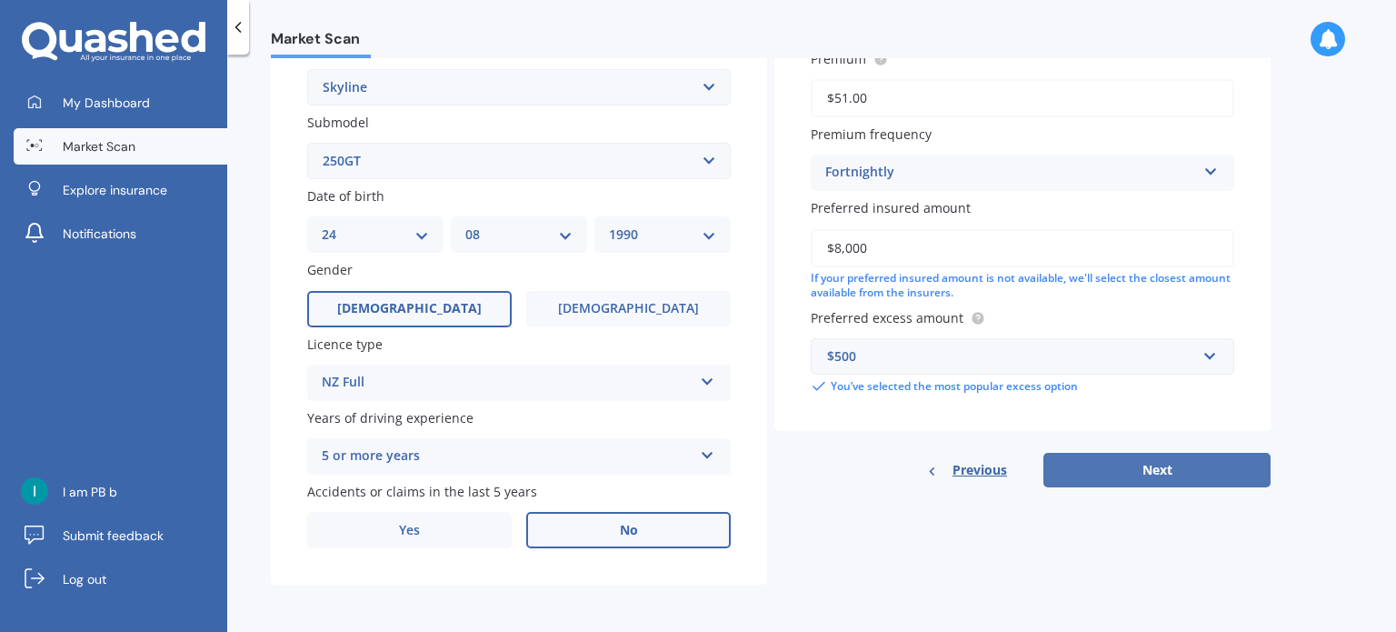
click at [1149, 479] on button "Next" at bounding box center [1156, 470] width 227 height 35
select select "24"
select select "08"
select select "1990"
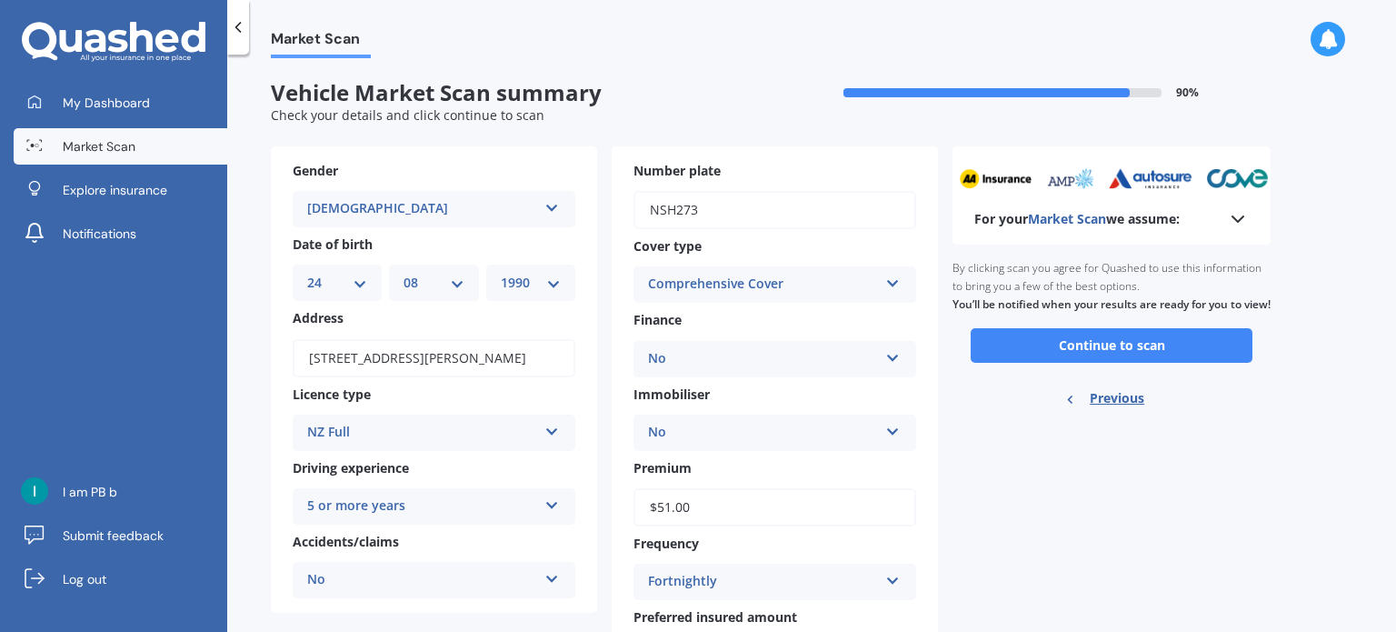
scroll to position [0, 0]
click at [1171, 363] on button "Continue to scan" at bounding box center [1112, 345] width 282 height 35
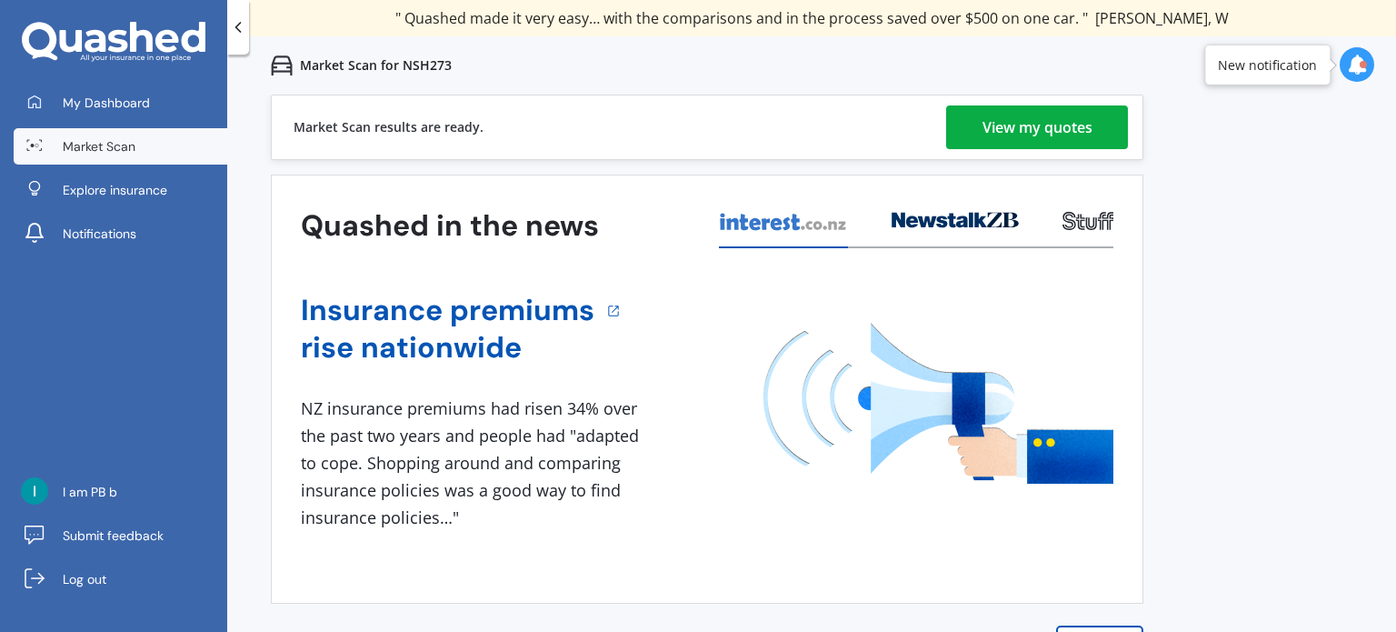
click at [1044, 142] on div "View my quotes" at bounding box center [1037, 127] width 110 height 44
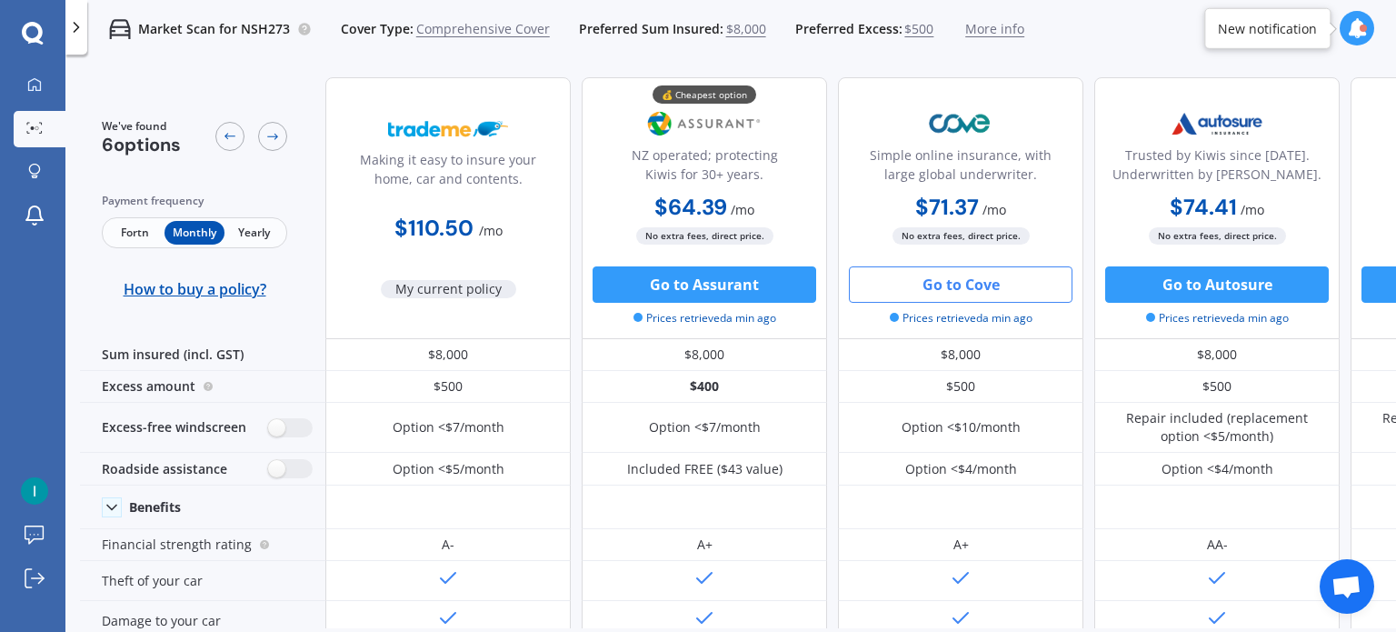
click at [962, 276] on button "Go to Cove" at bounding box center [961, 284] width 224 height 36
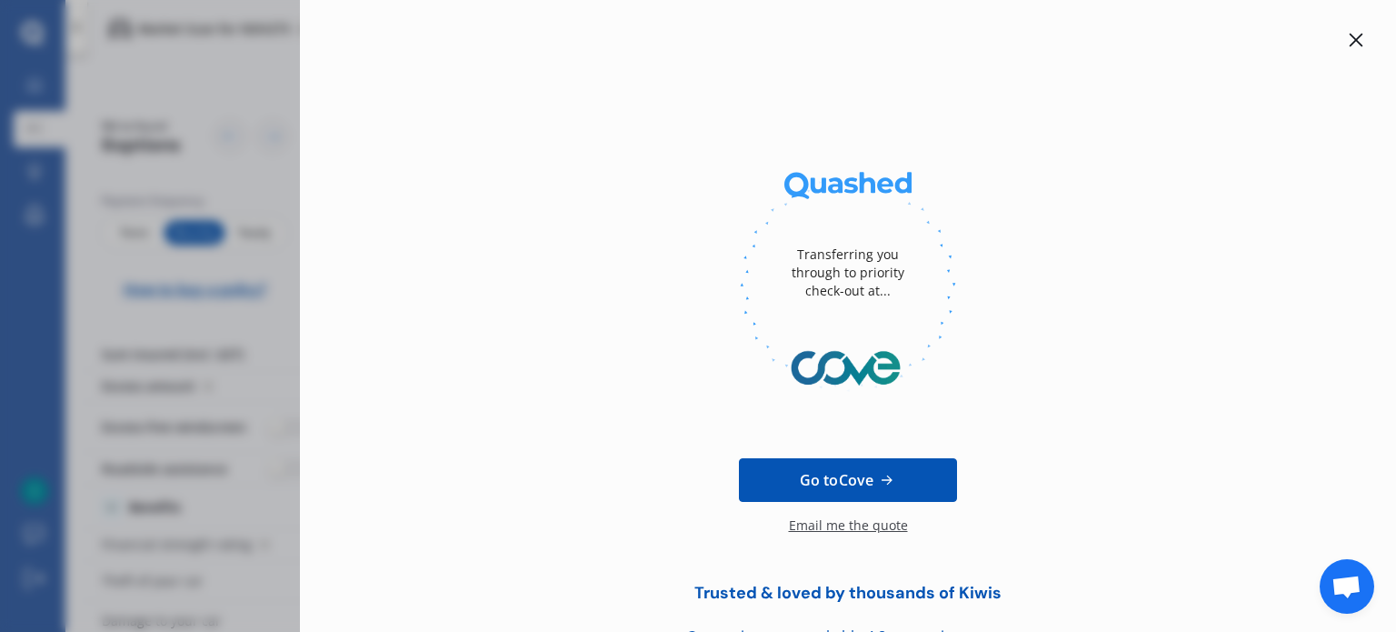
click at [1345, 50] on div at bounding box center [1356, 40] width 22 height 22
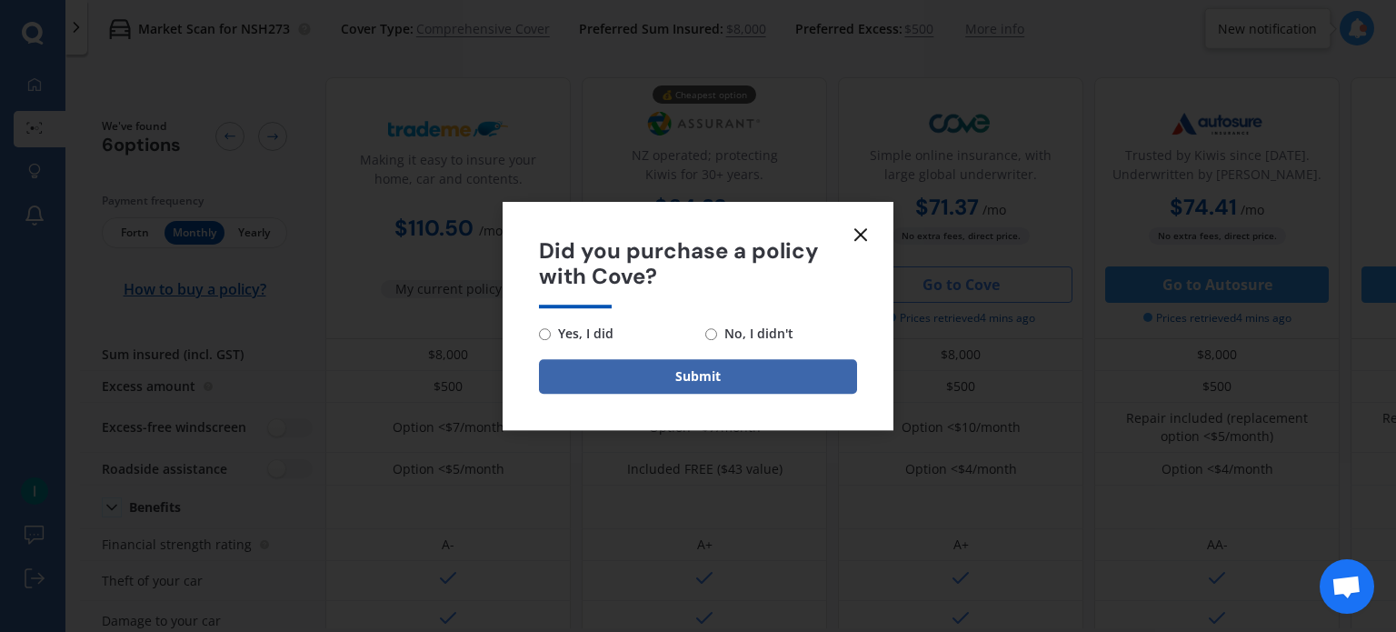
click at [859, 232] on line at bounding box center [860, 234] width 11 height 11
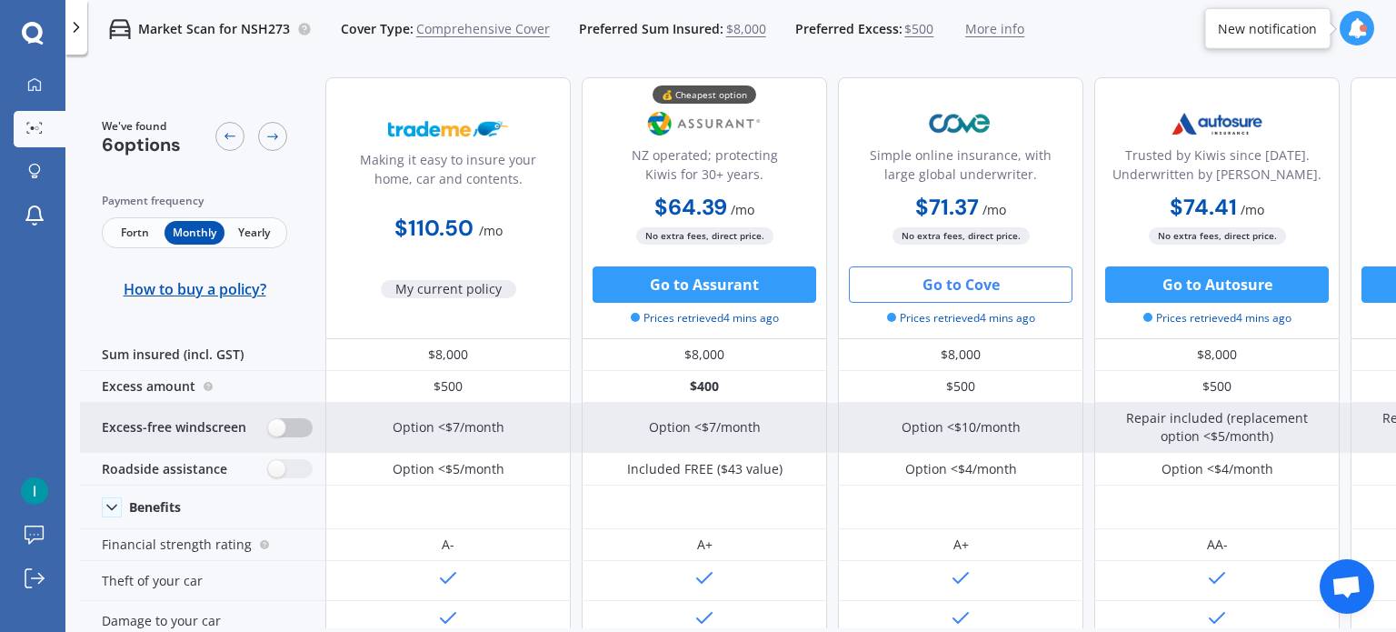
click at [293, 425] on label at bounding box center [290, 427] width 45 height 19
radio input "true"
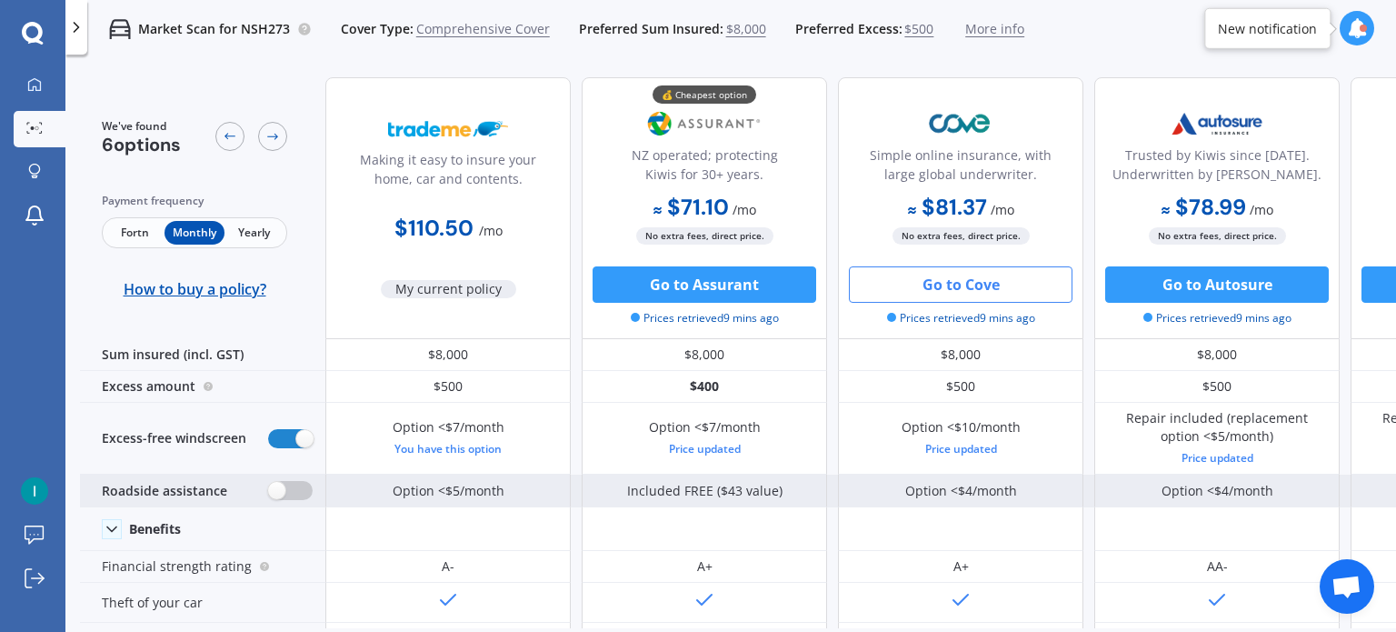
click at [285, 490] on label at bounding box center [290, 490] width 45 height 19
radio input "true"
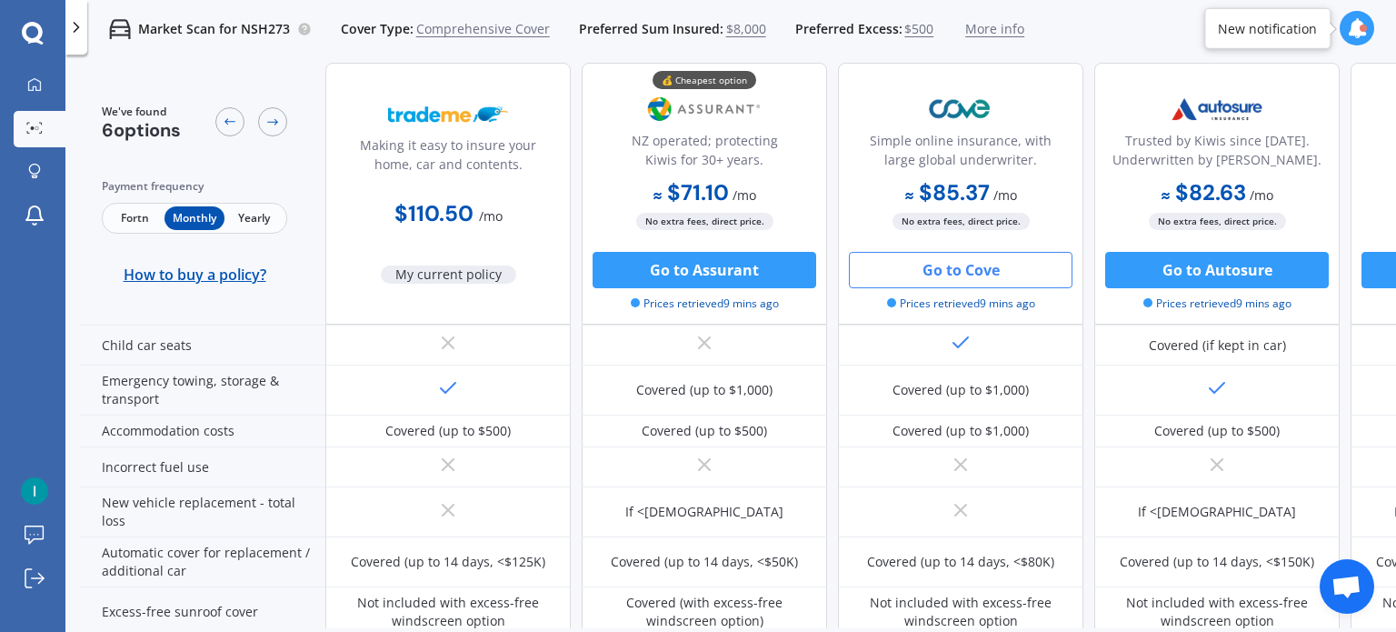
scroll to position [636, 0]
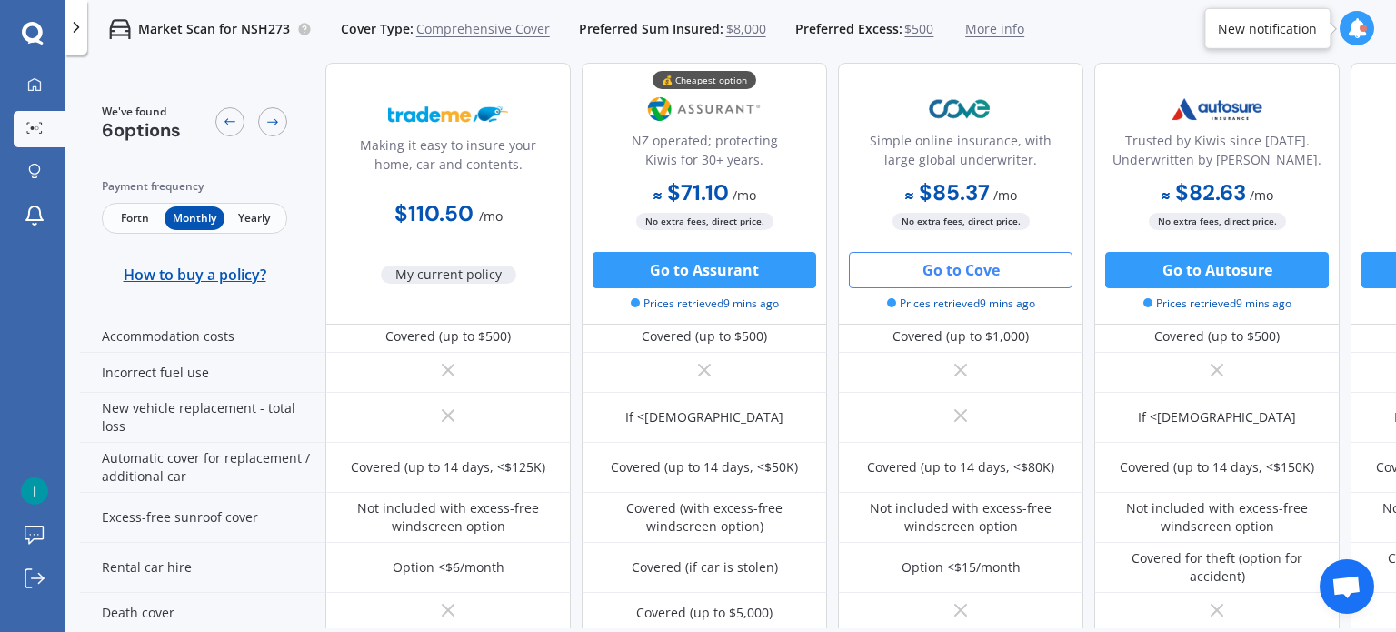
click at [138, 221] on span "Fortn" at bounding box center [134, 218] width 59 height 24
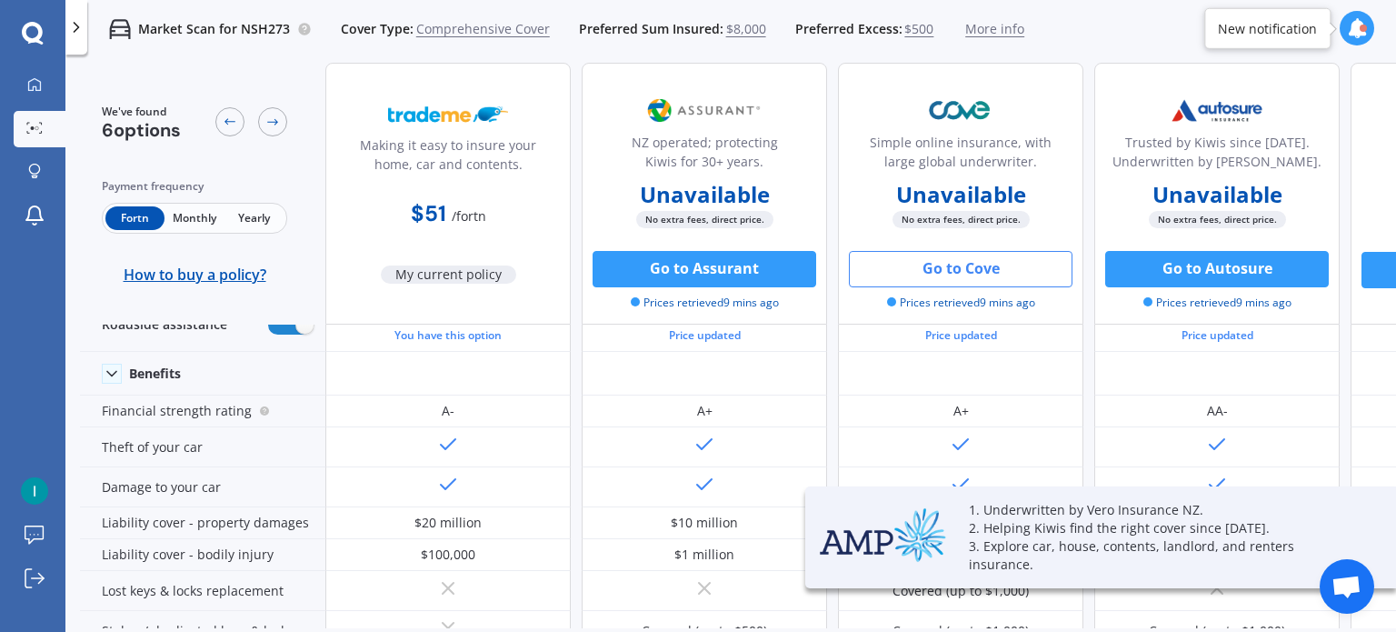
scroll to position [0, 0]
